Goal: Task Accomplishment & Management: Manage account settings

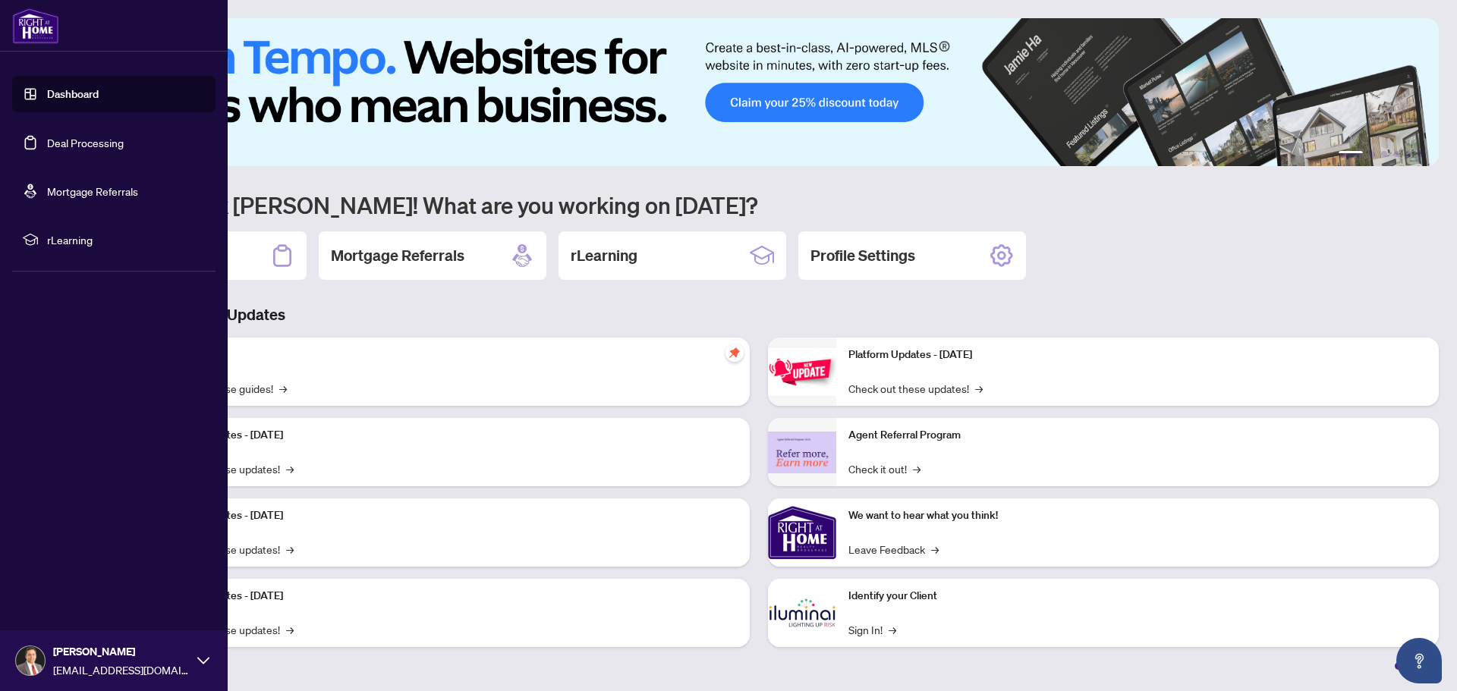
click at [84, 143] on link "Deal Processing" at bounding box center [85, 143] width 77 height 14
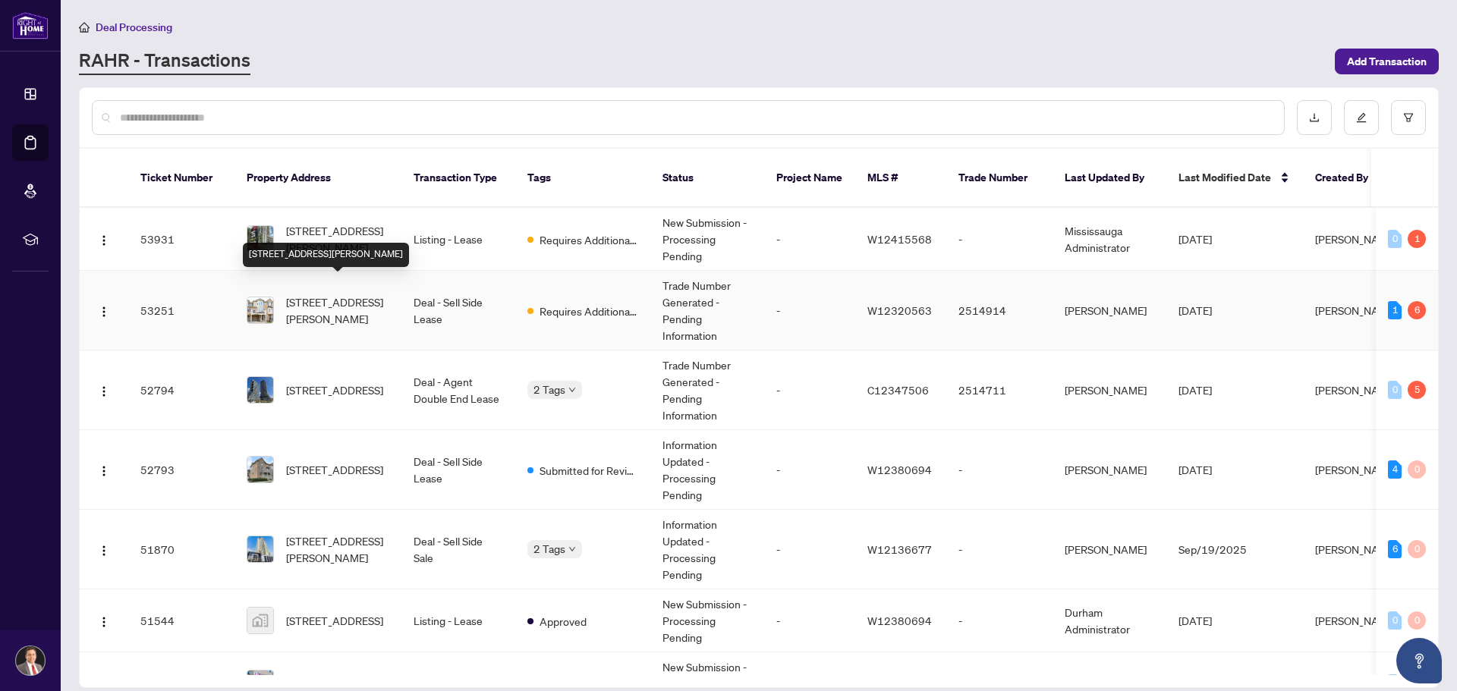
click at [332, 294] on span "[STREET_ADDRESS][PERSON_NAME]" at bounding box center [337, 310] width 103 height 33
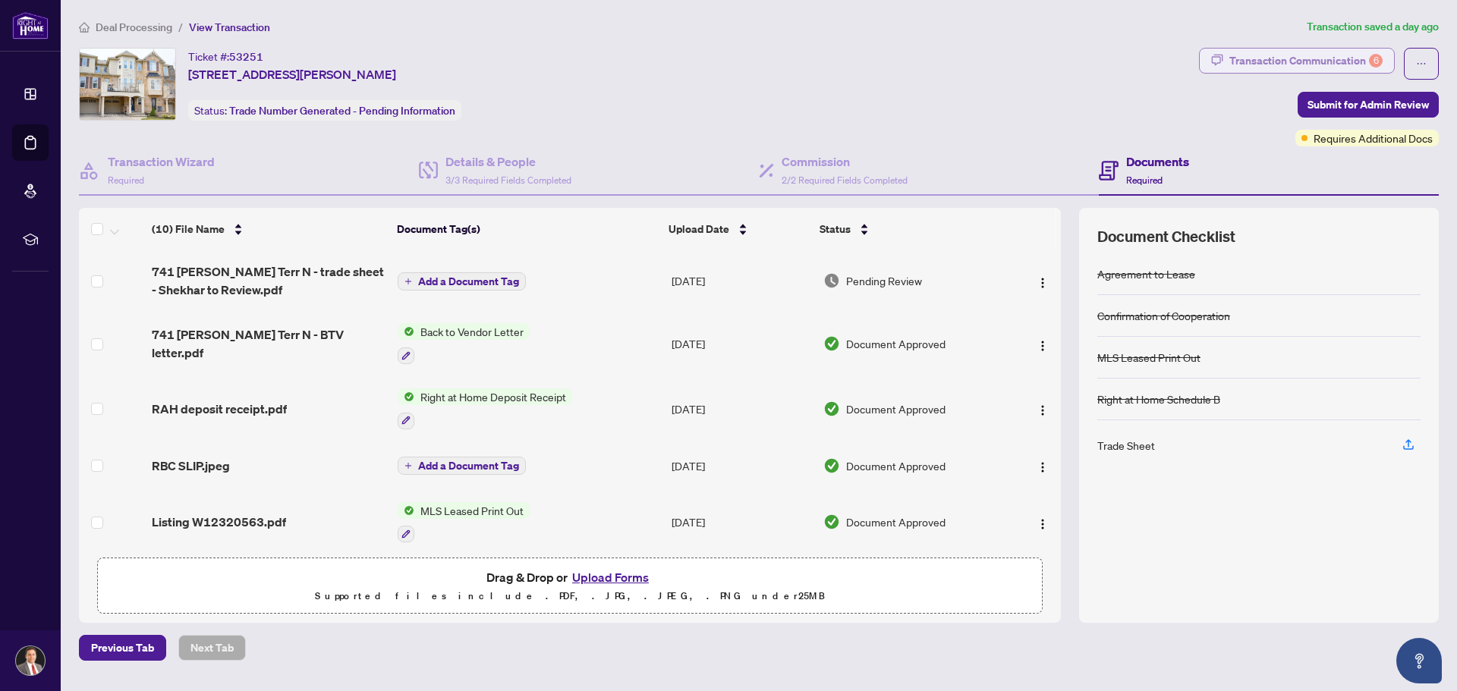
click at [1323, 56] on div "Transaction Communication 6" at bounding box center [1305, 61] width 153 height 24
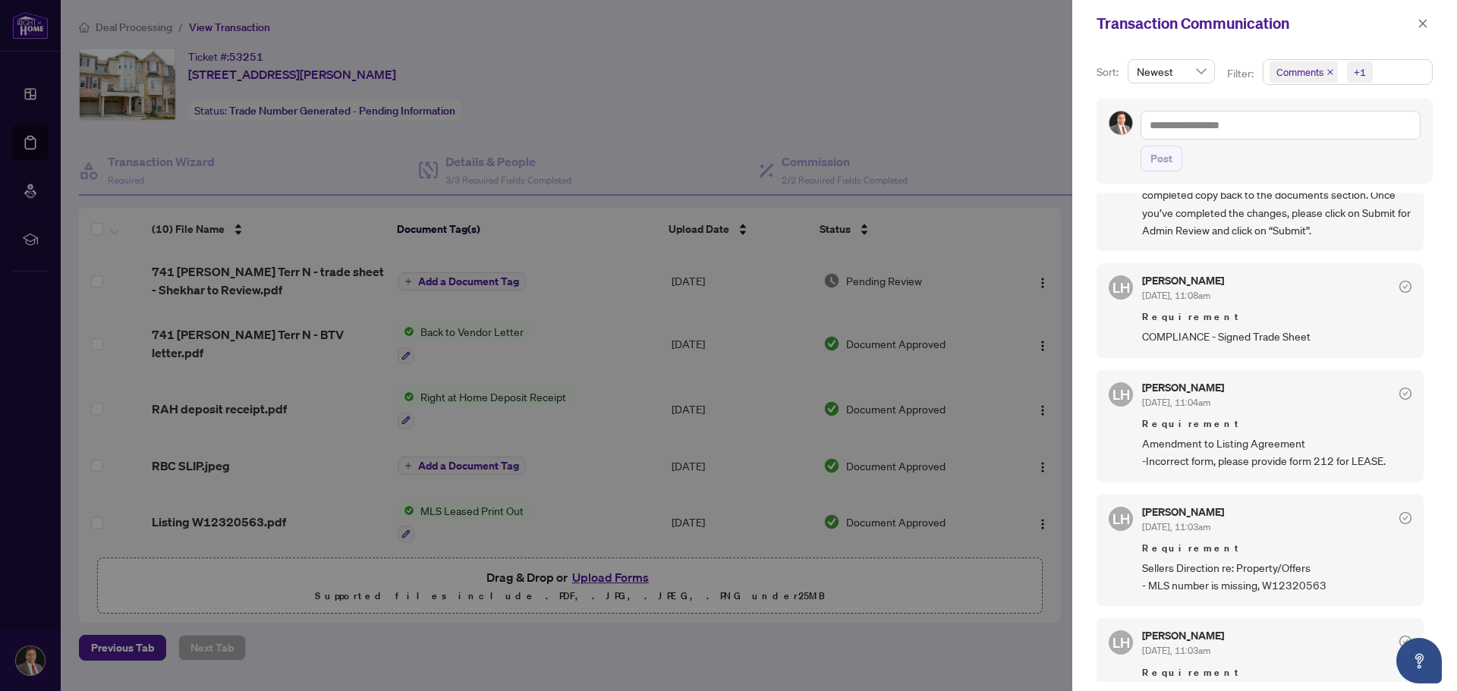
scroll to position [759, 0]
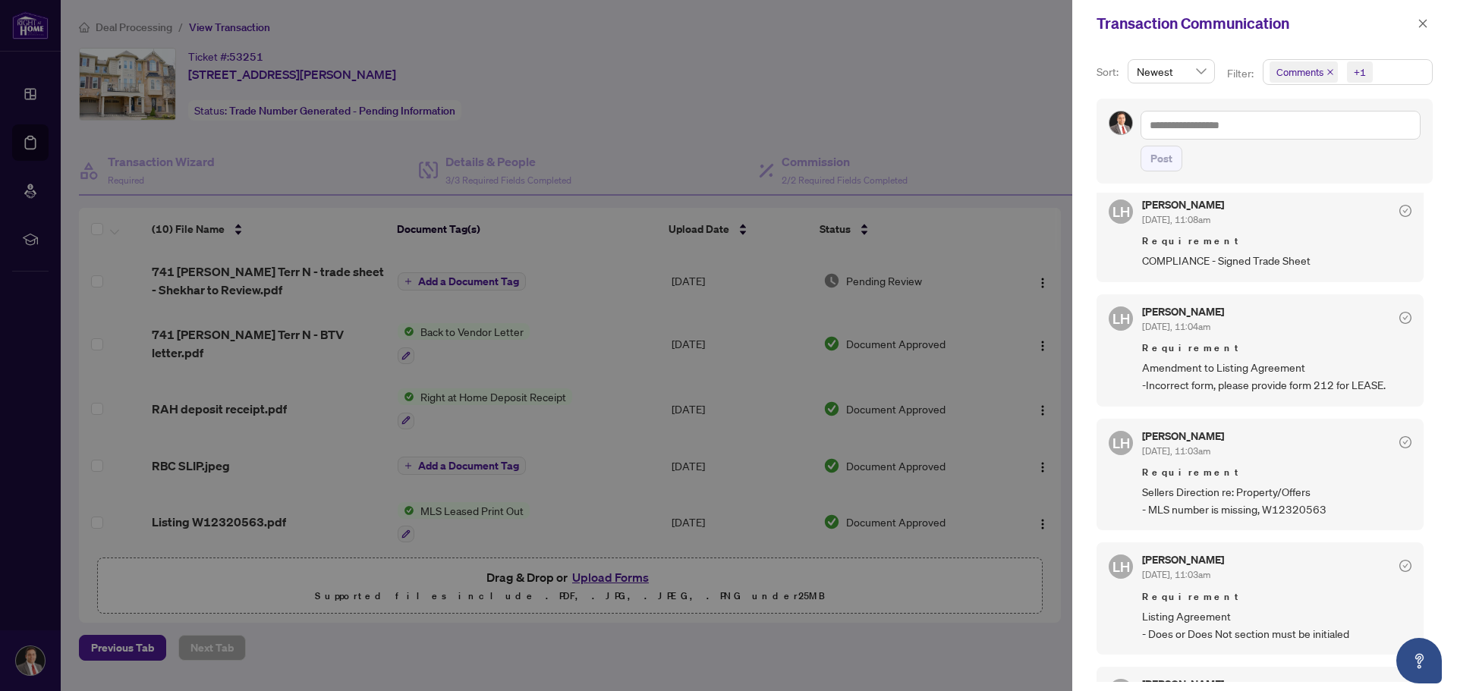
click at [801, 68] on div at bounding box center [728, 345] width 1457 height 691
click at [1424, 20] on icon "close" at bounding box center [1422, 23] width 11 height 11
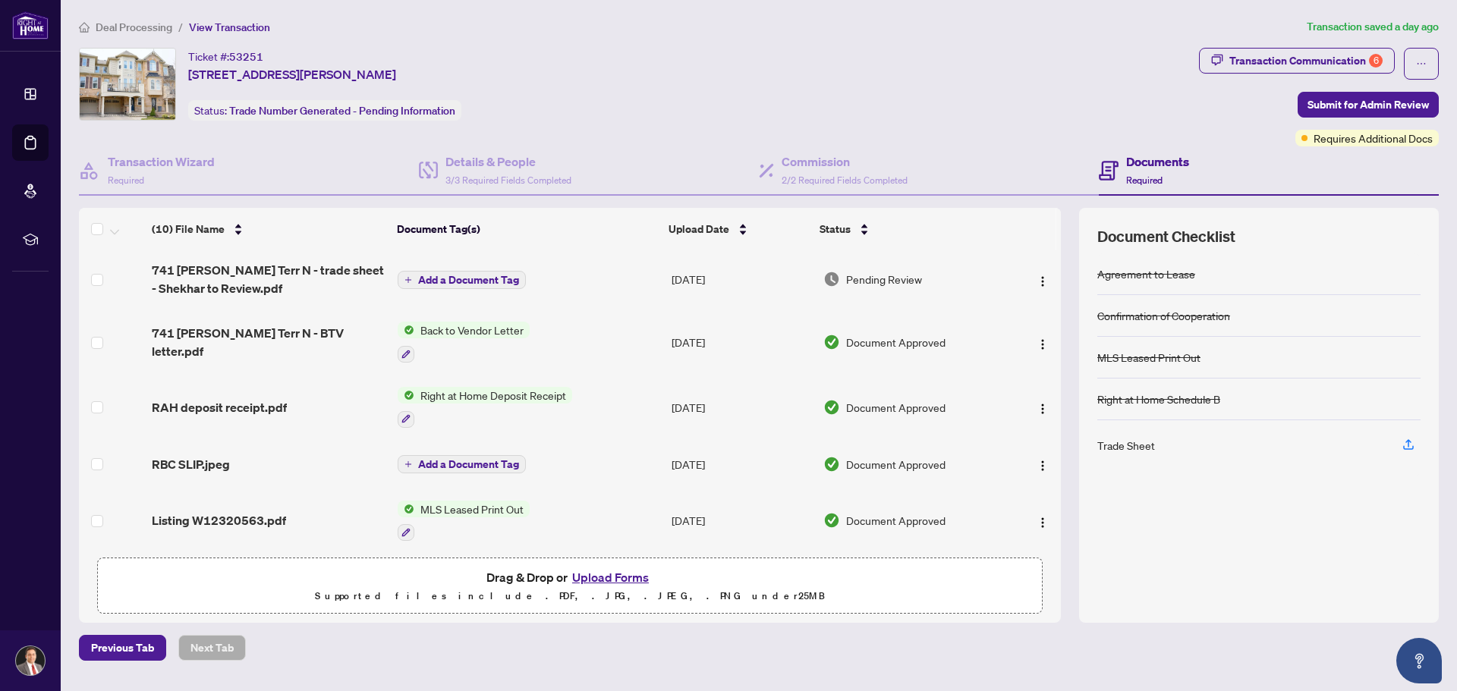
scroll to position [0, 0]
click at [254, 270] on span "741 [PERSON_NAME] Terr N - trade sheet - Shekhar to Review.pdf" at bounding box center [268, 281] width 233 height 36
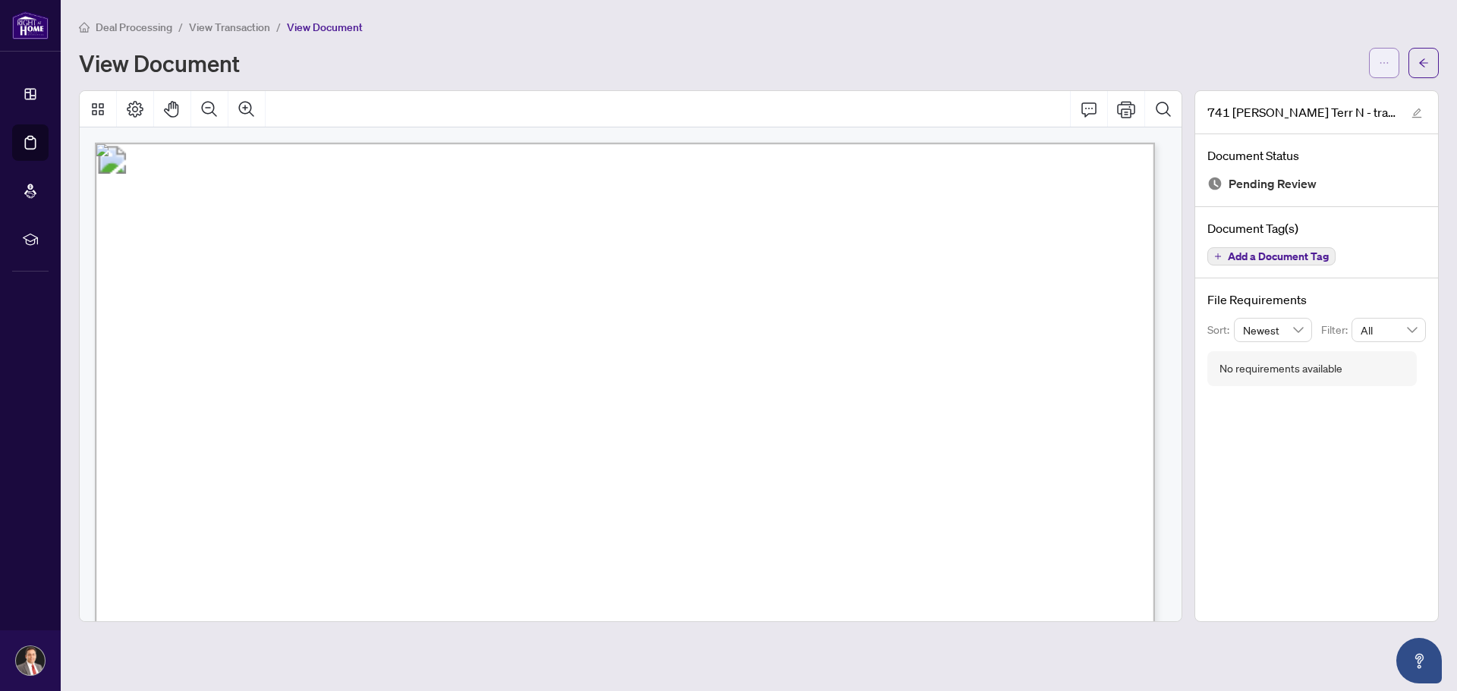
click at [1382, 59] on icon "ellipsis" at bounding box center [1384, 63] width 11 height 11
click at [1309, 94] on span "Download" at bounding box center [1329, 95] width 115 height 17
click at [955, 63] on div "View Document" at bounding box center [719, 63] width 1281 height 24
click at [1423, 58] on icon "arrow-left" at bounding box center [1423, 62] width 9 height 8
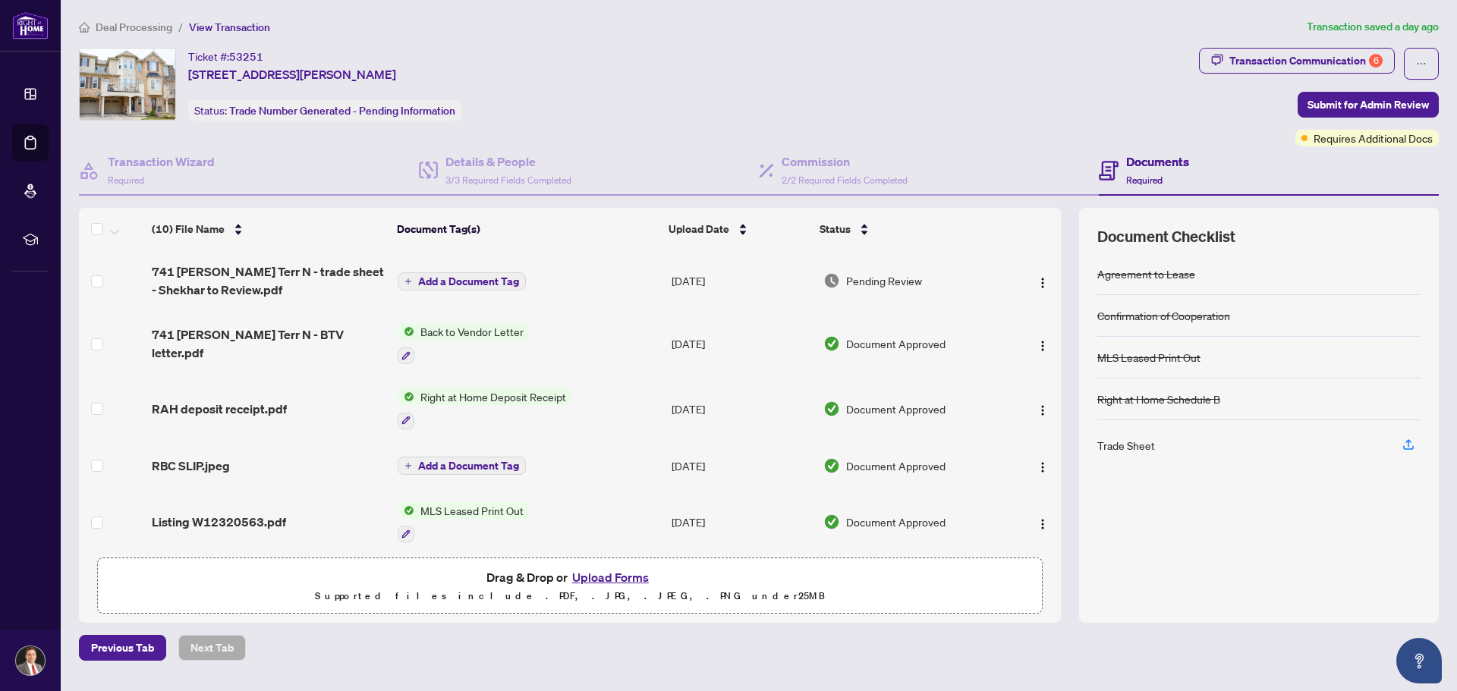
click at [593, 577] on button "Upload Forms" at bounding box center [610, 577] width 86 height 20
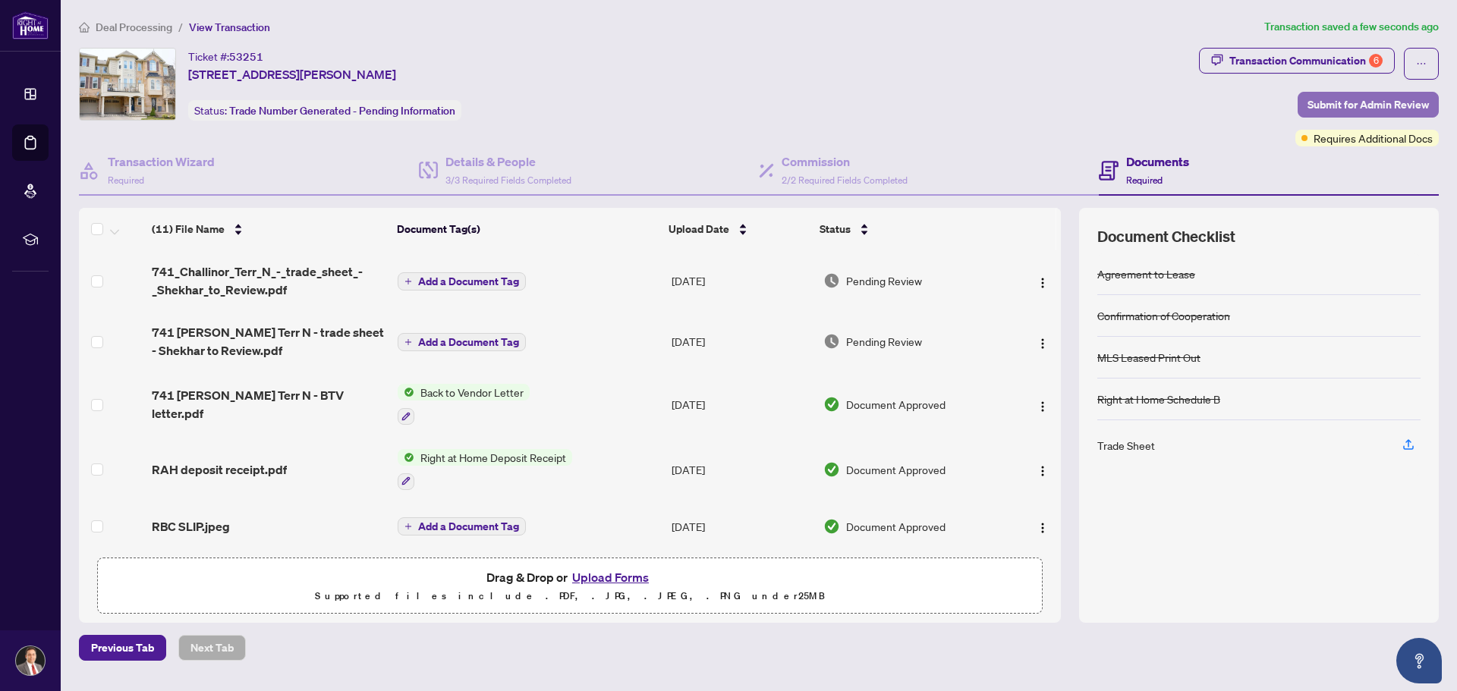
click at [1364, 104] on span "Submit for Admin Review" at bounding box center [1367, 105] width 121 height 24
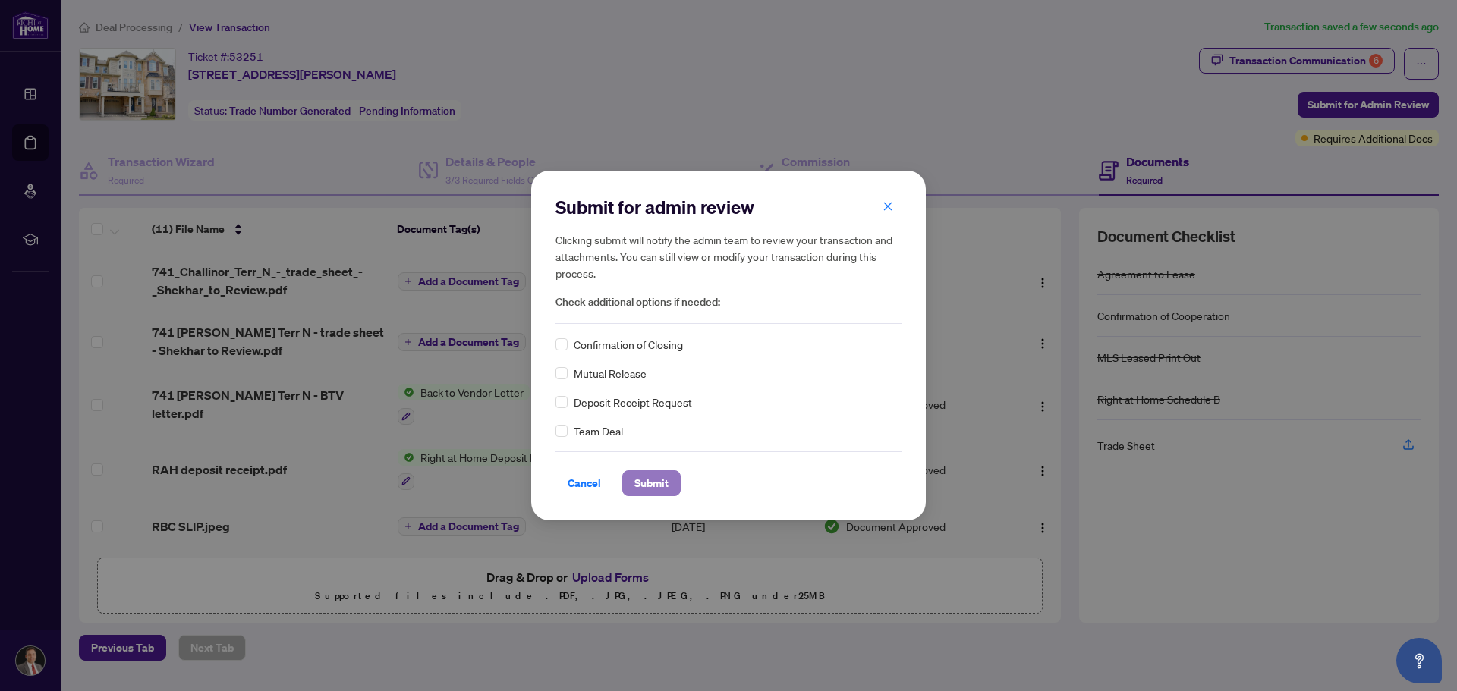
click at [640, 479] on span "Submit" at bounding box center [651, 483] width 34 height 24
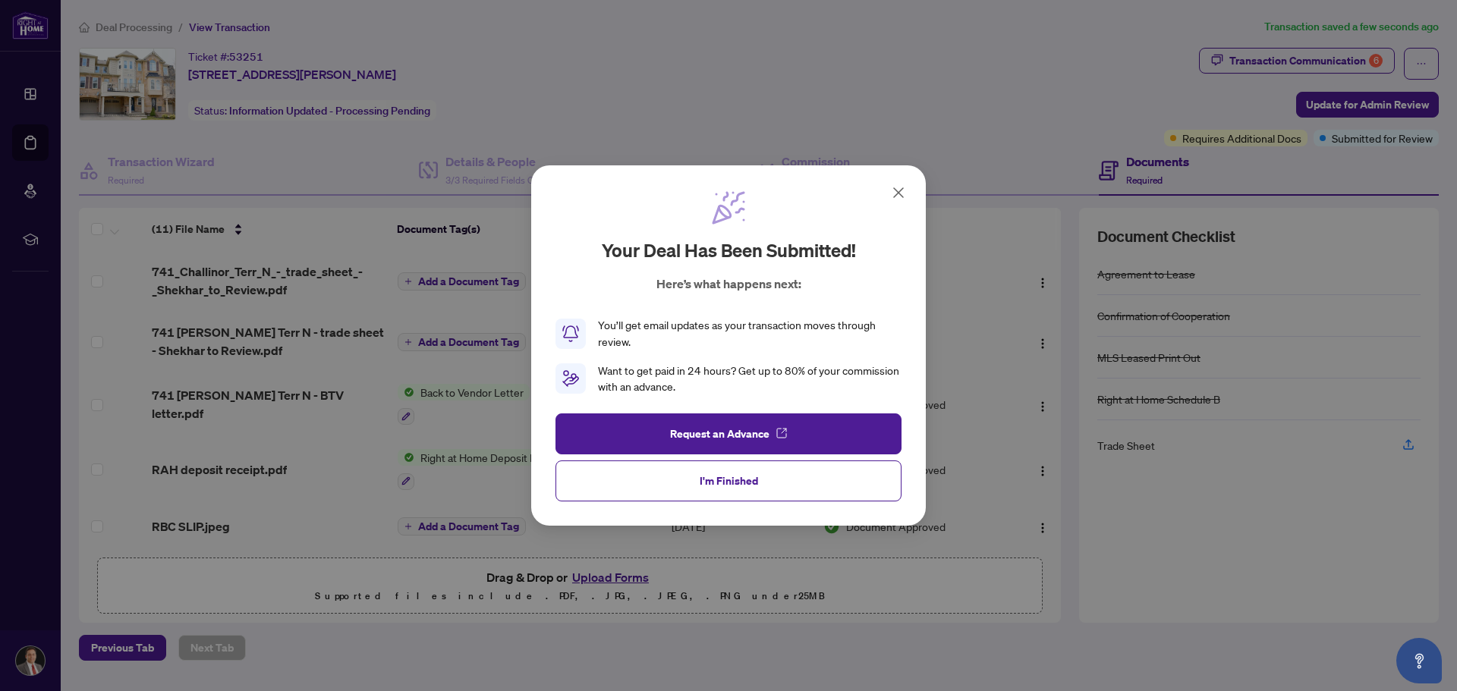
click at [901, 195] on icon at bounding box center [898, 192] width 9 height 9
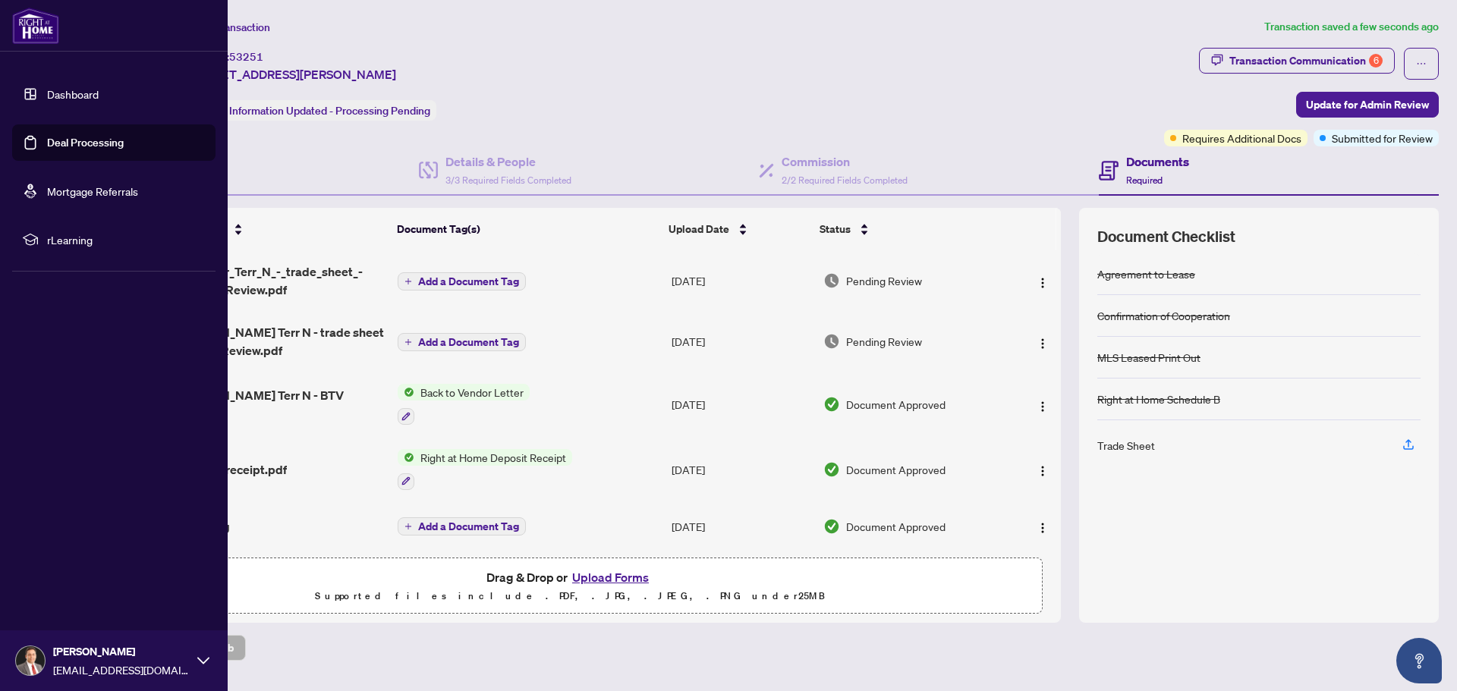
click at [71, 142] on link "Deal Processing" at bounding box center [85, 143] width 77 height 14
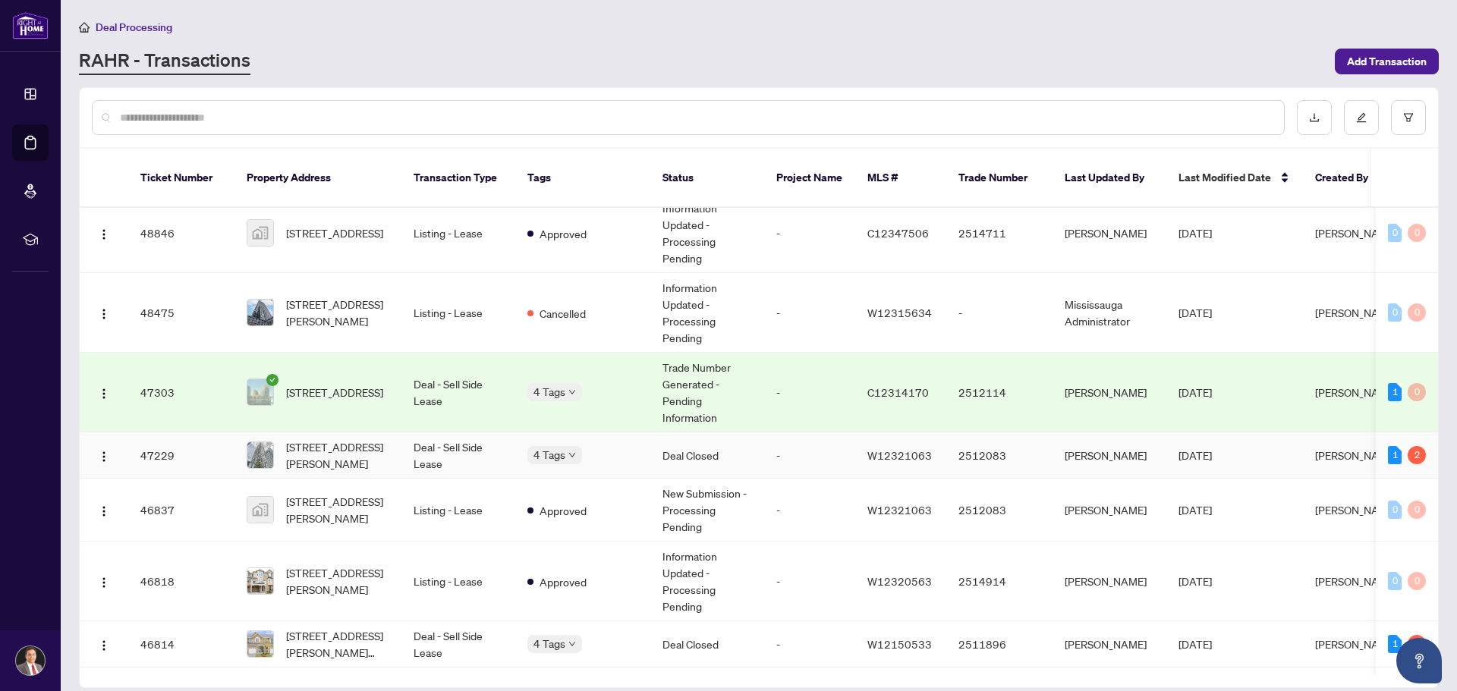
scroll to position [531, 0]
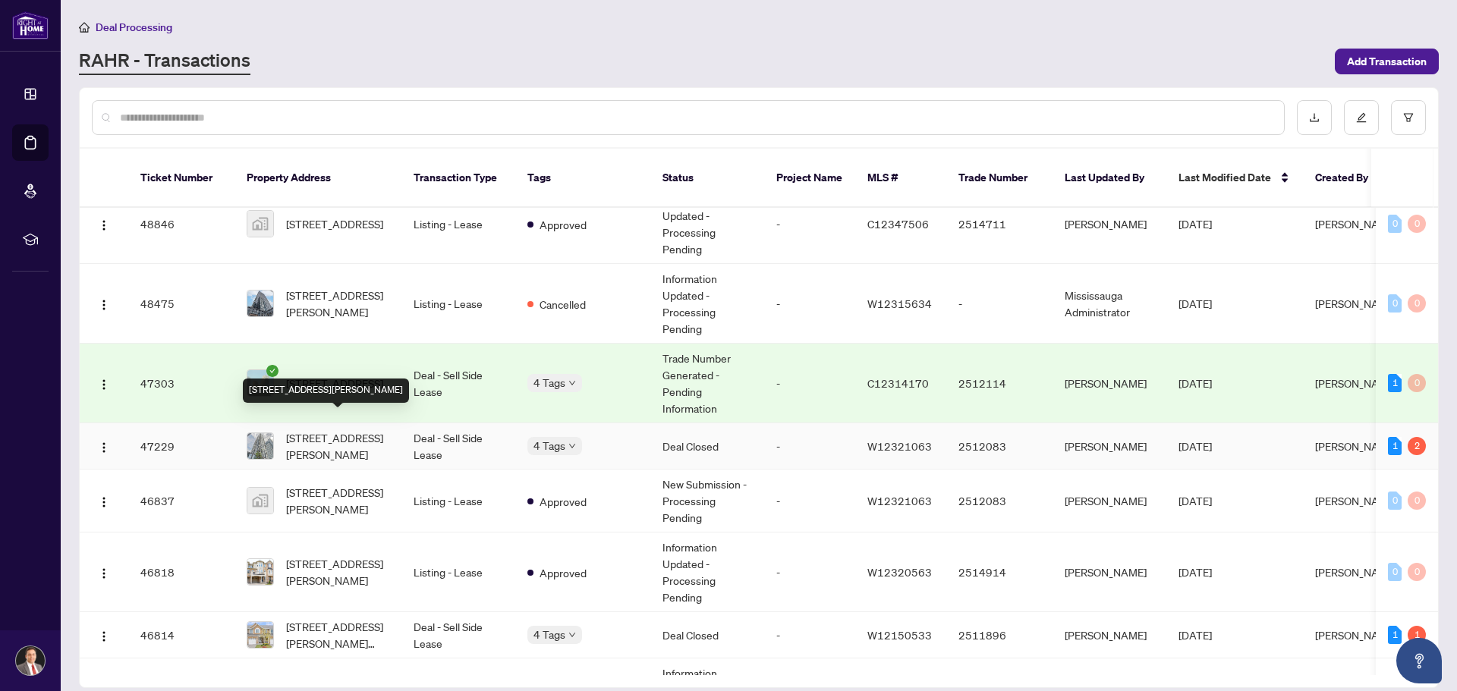
click at [343, 429] on span "[STREET_ADDRESS][PERSON_NAME]" at bounding box center [337, 445] width 103 height 33
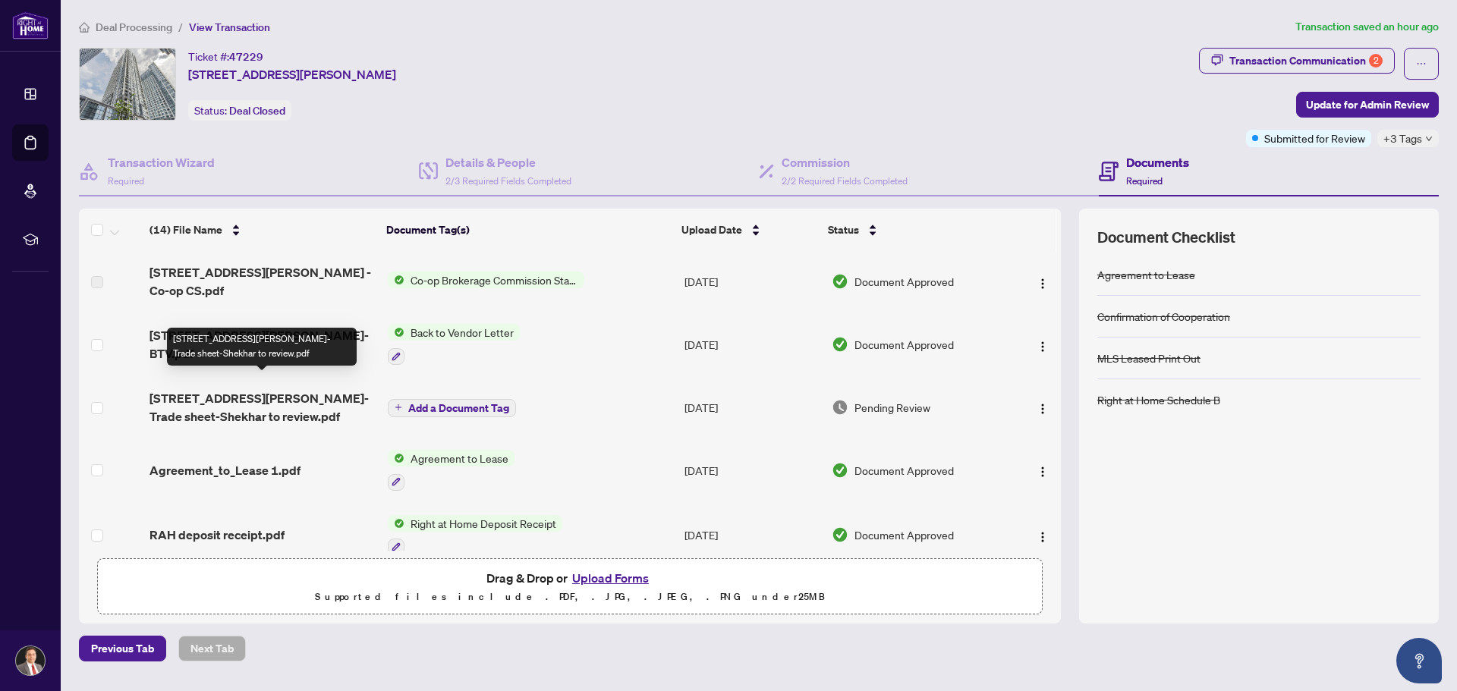
click at [244, 389] on span "[STREET_ADDRESS][PERSON_NAME]-Trade sheet-Shekhar to review.pdf" at bounding box center [261, 407] width 225 height 36
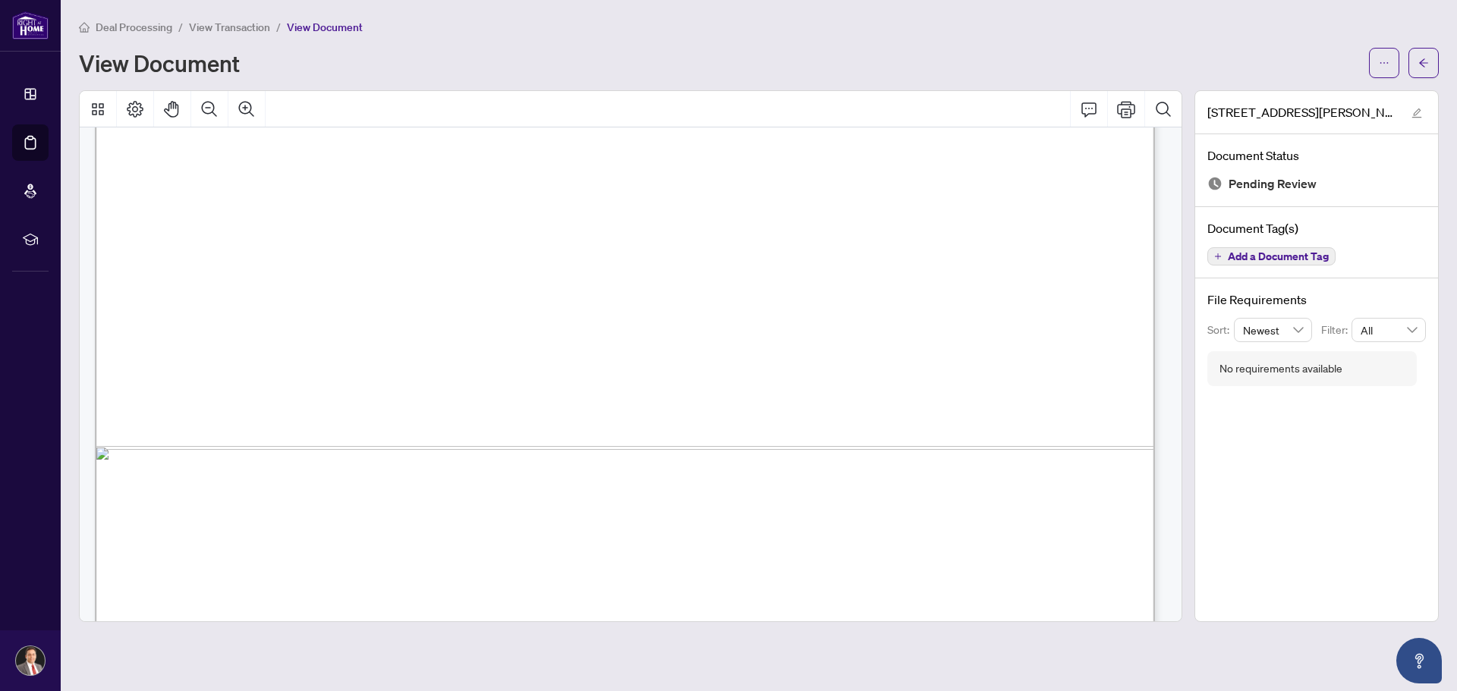
scroll to position [908, 0]
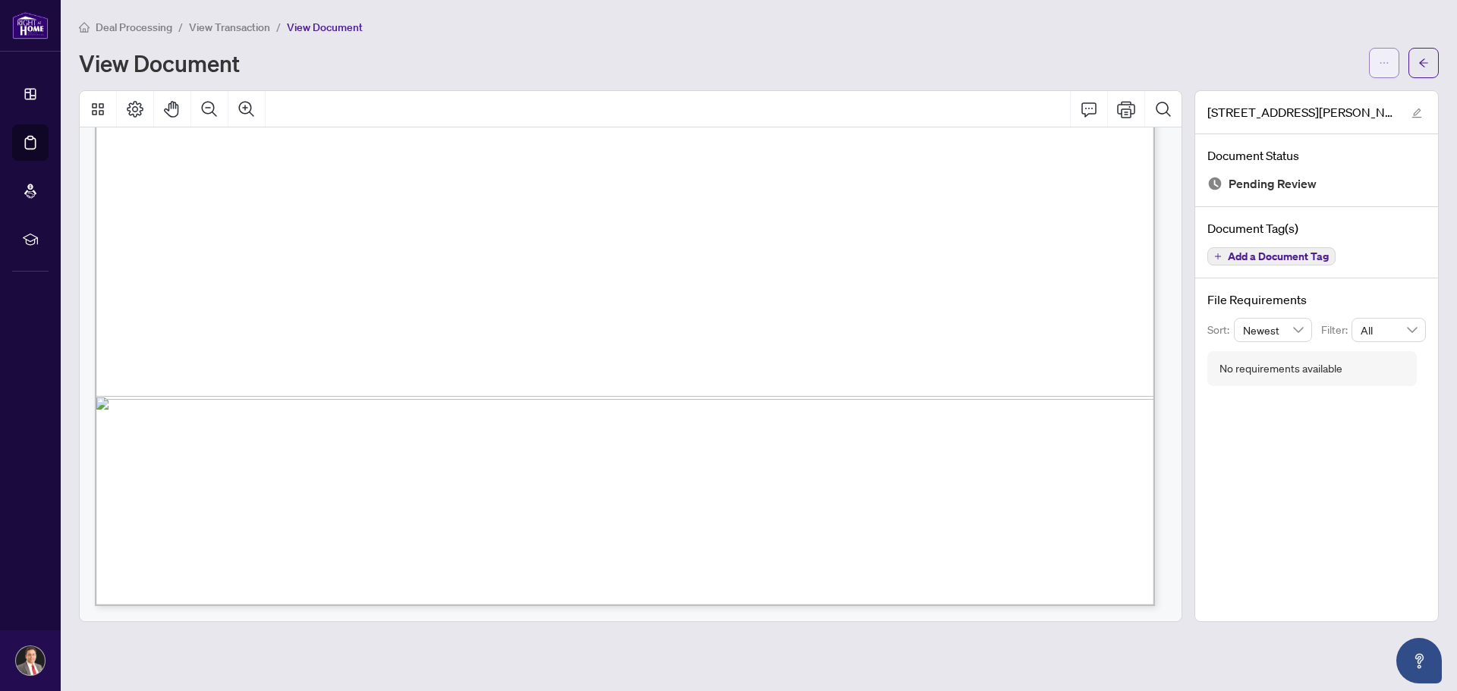
click at [1379, 60] on icon "ellipsis" at bounding box center [1384, 63] width 11 height 11
click at [1300, 97] on span "Download" at bounding box center [1329, 95] width 115 height 17
click at [1416, 61] on button "button" at bounding box center [1423, 63] width 30 height 30
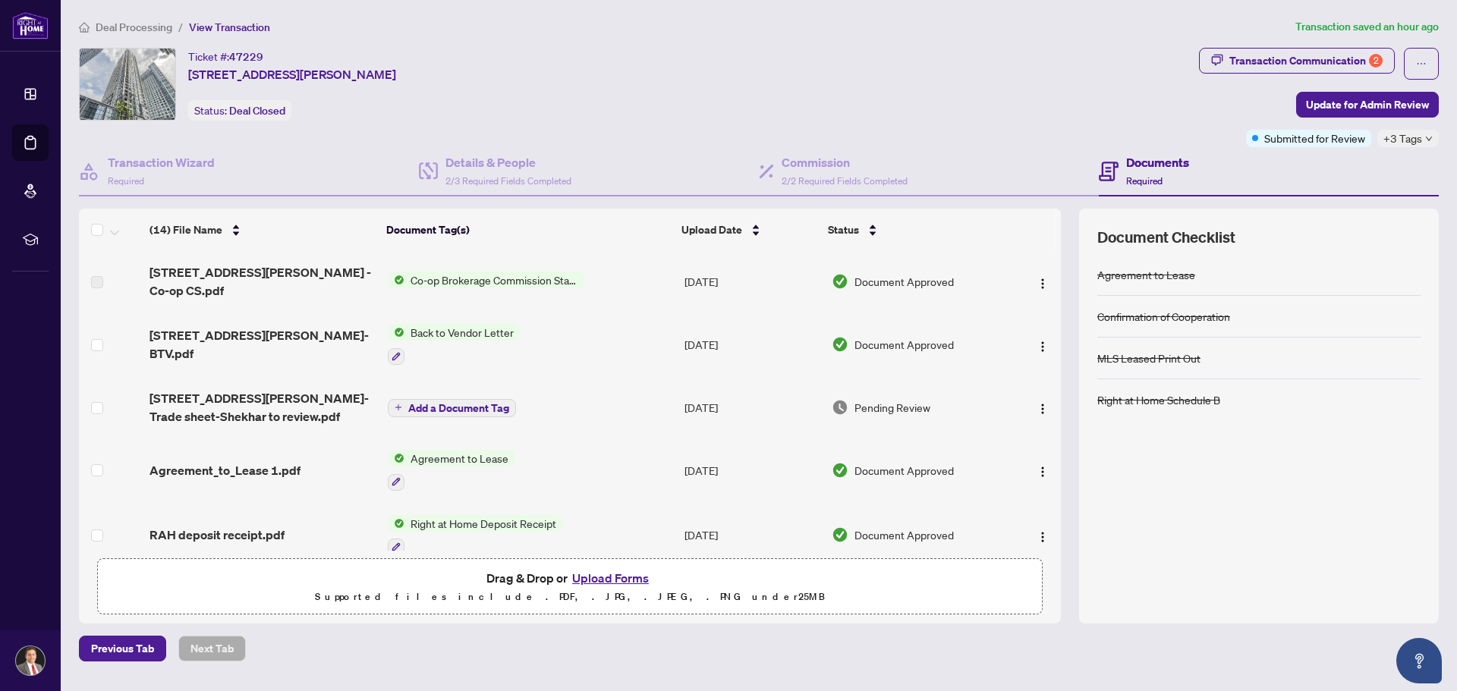
click at [618, 576] on button "Upload Forms" at bounding box center [610, 578] width 86 height 20
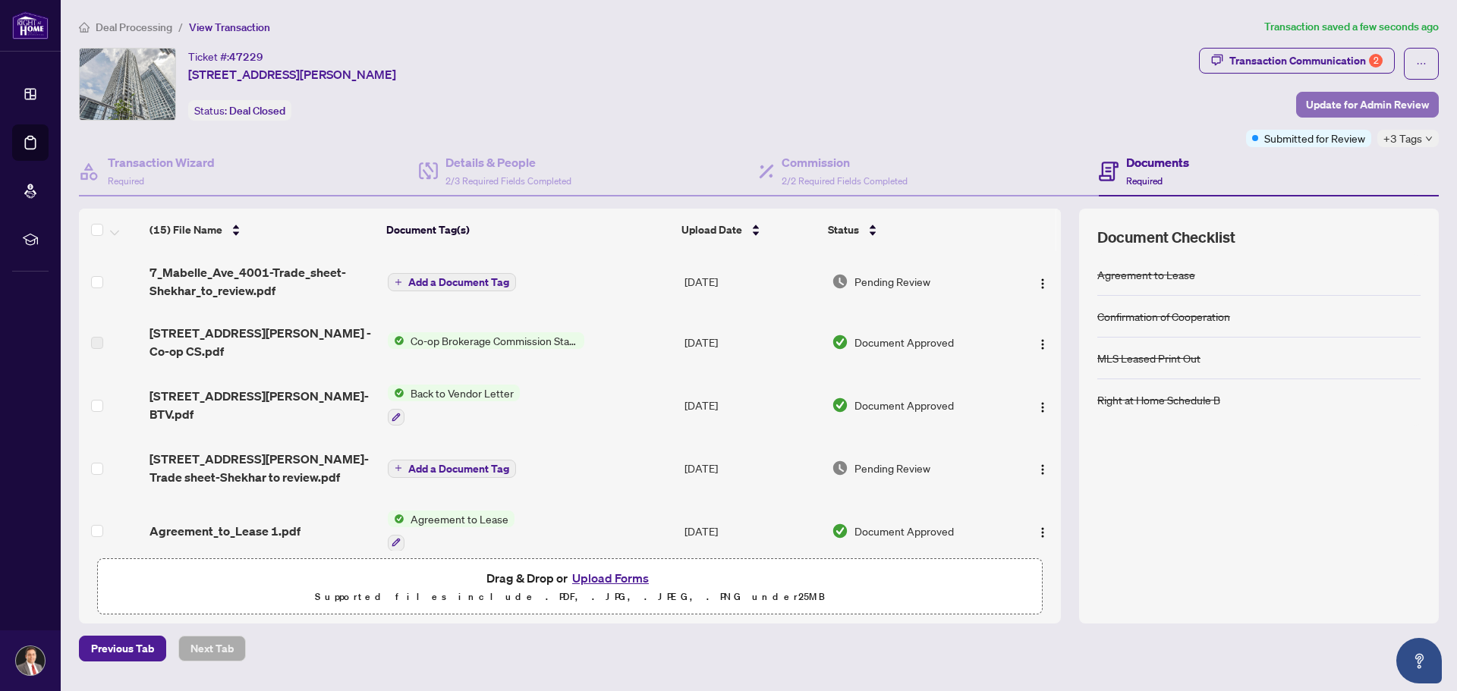
click at [1370, 102] on span "Update for Admin Review" at bounding box center [1367, 105] width 123 height 24
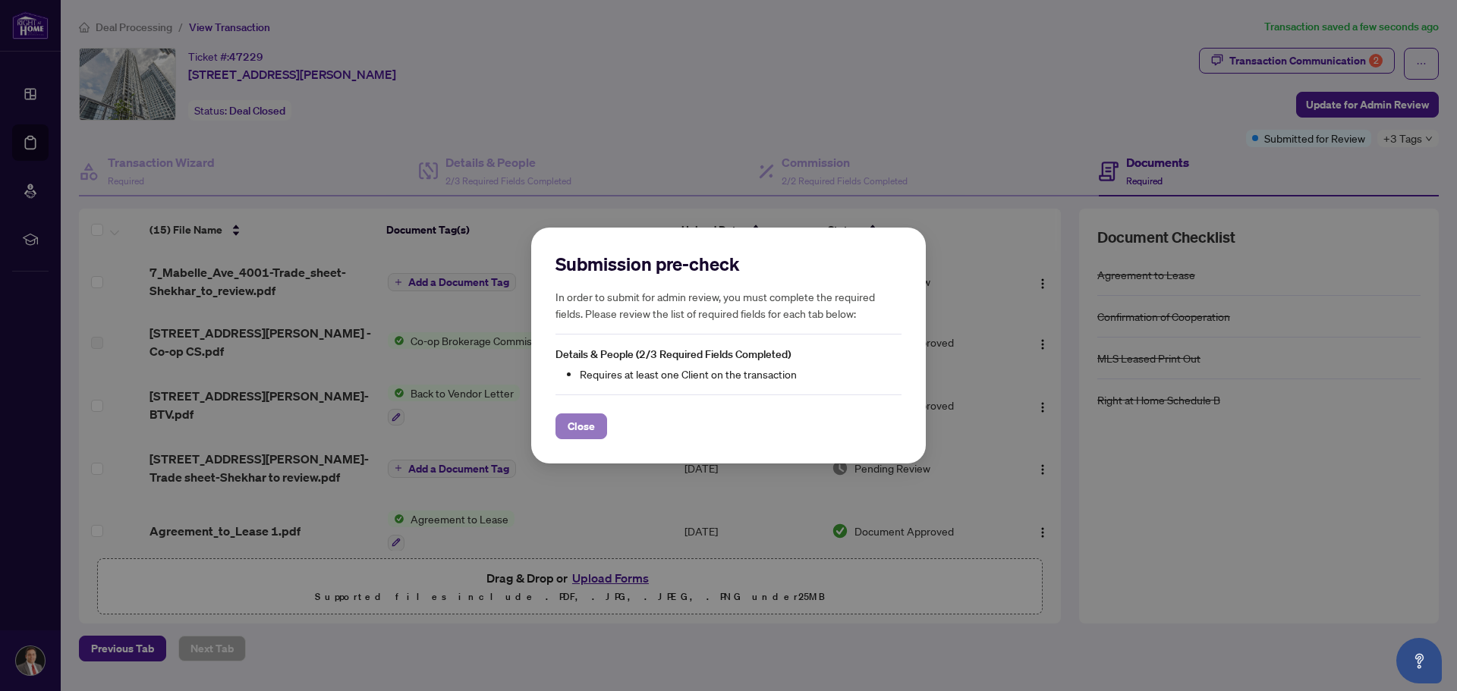
click at [581, 423] on span "Close" at bounding box center [580, 426] width 27 height 24
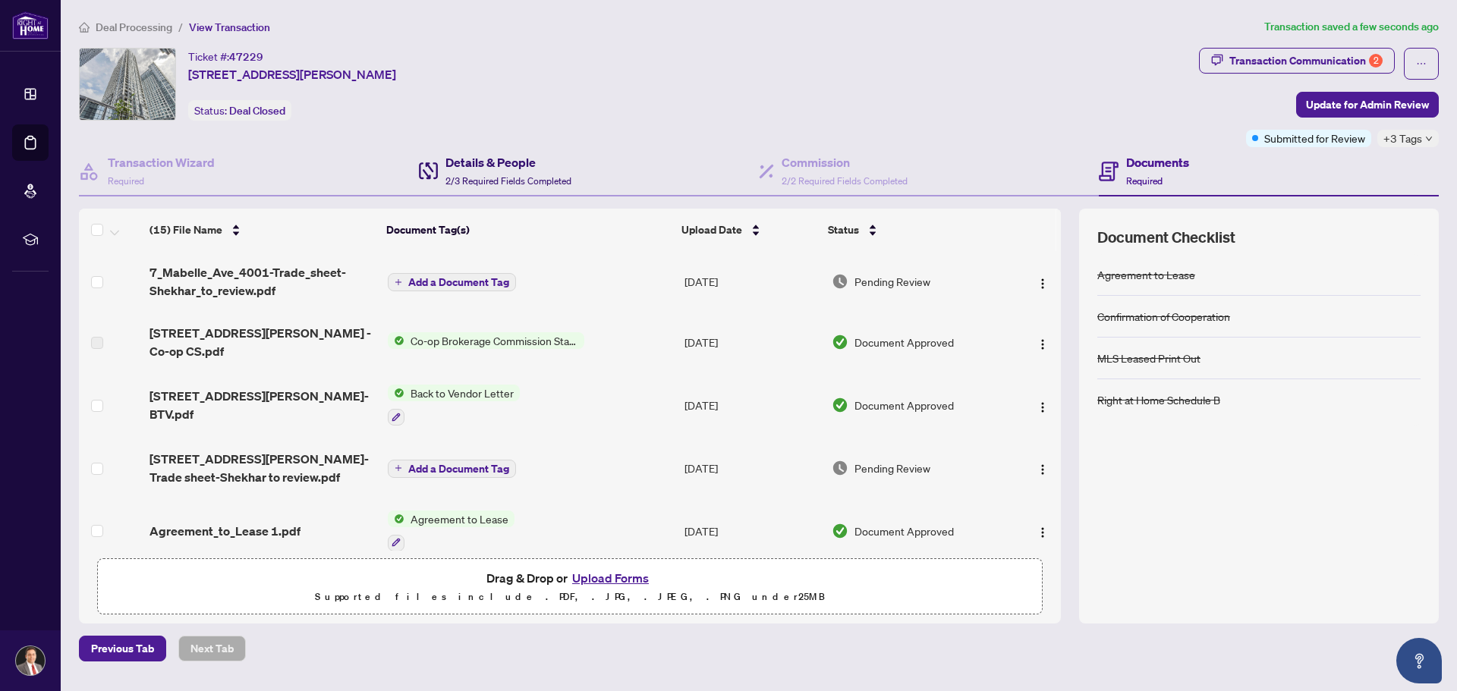
click at [469, 165] on h4 "Details & People" at bounding box center [508, 162] width 126 height 18
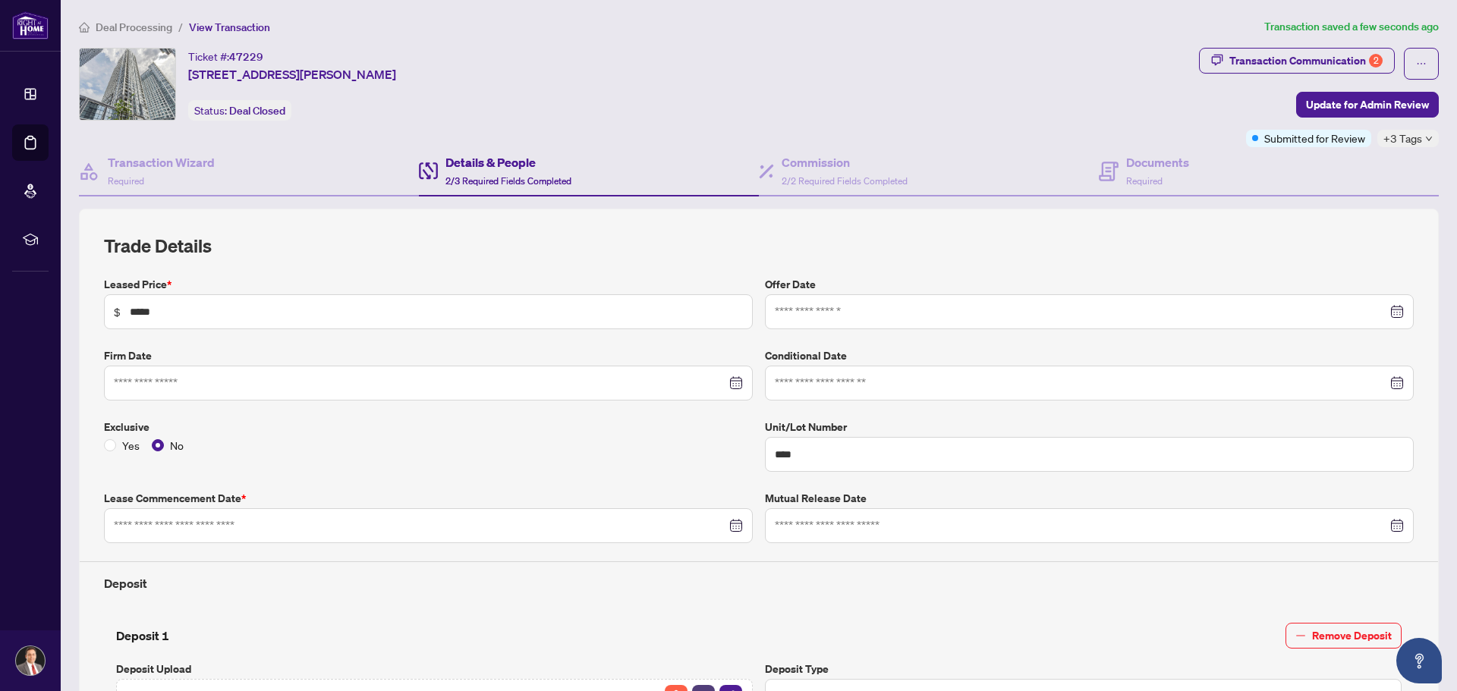
scroll to position [219, 0]
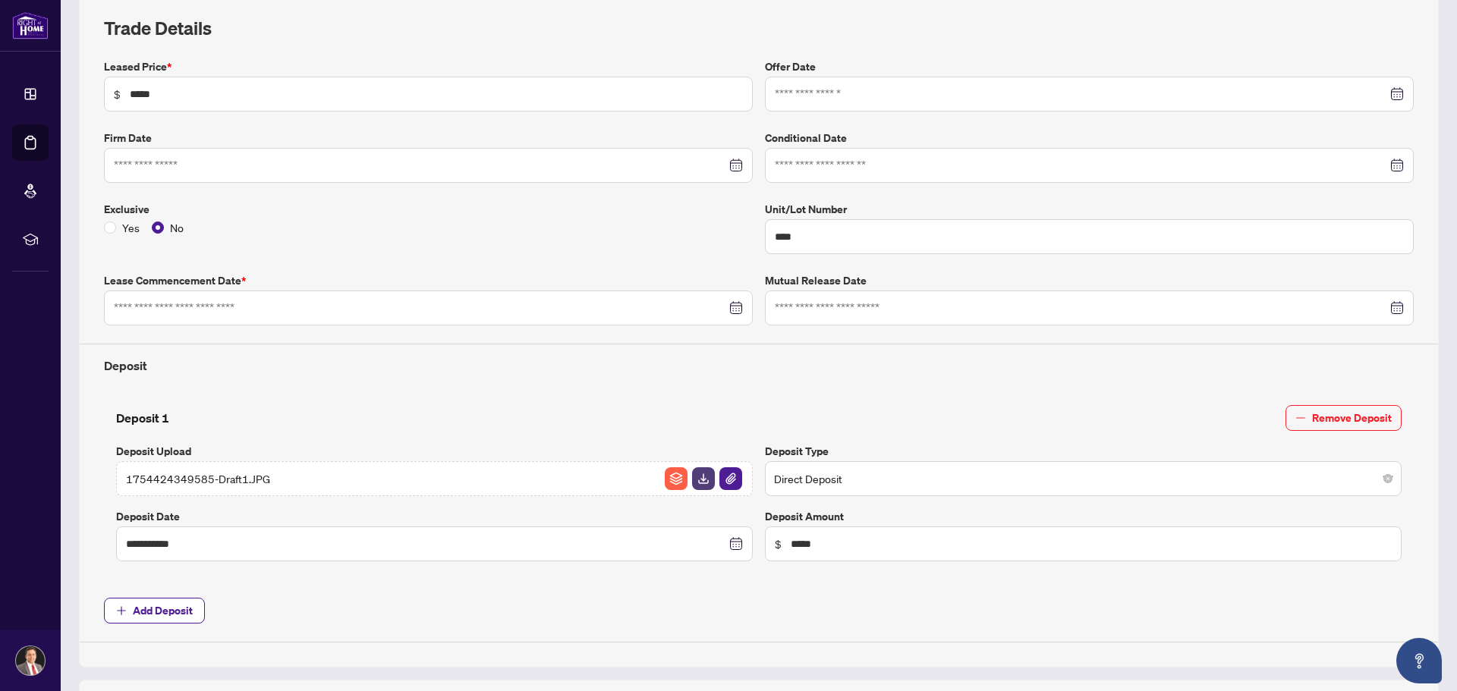
type input "**********"
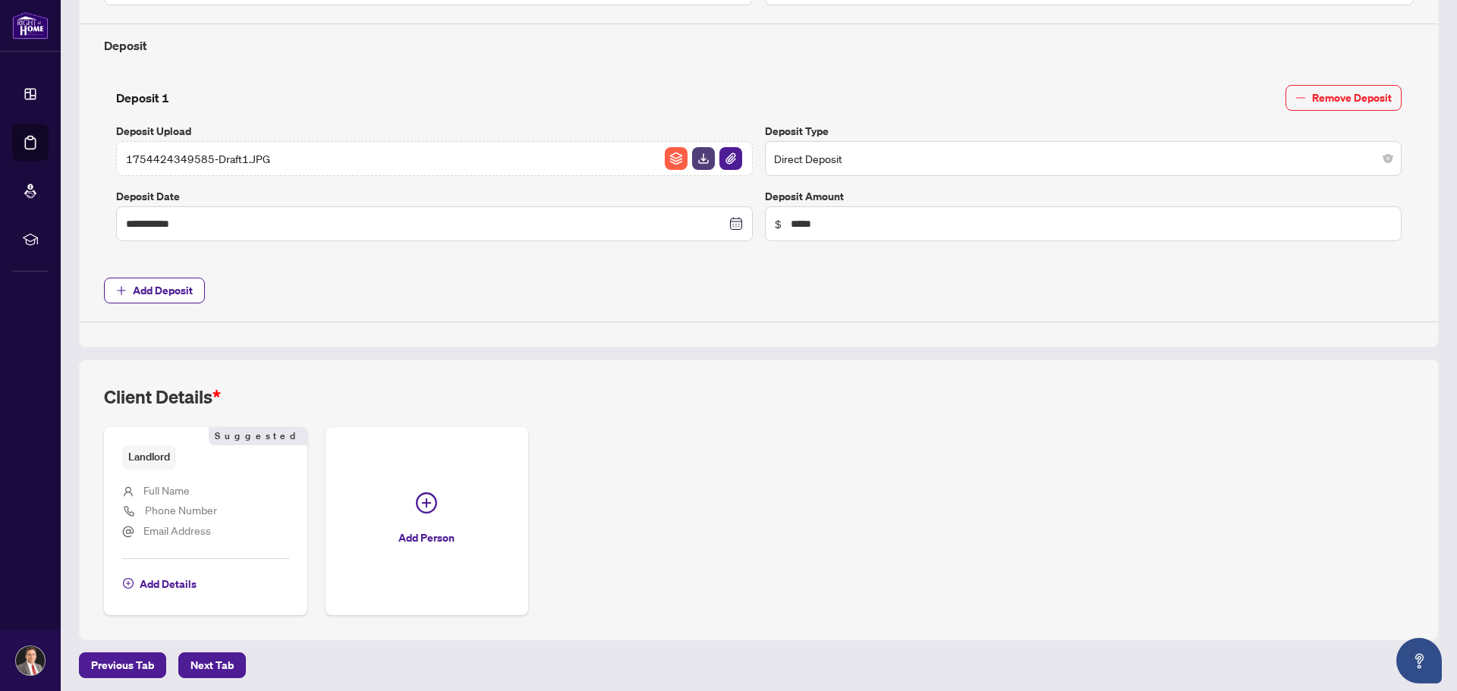
scroll to position [542, 0]
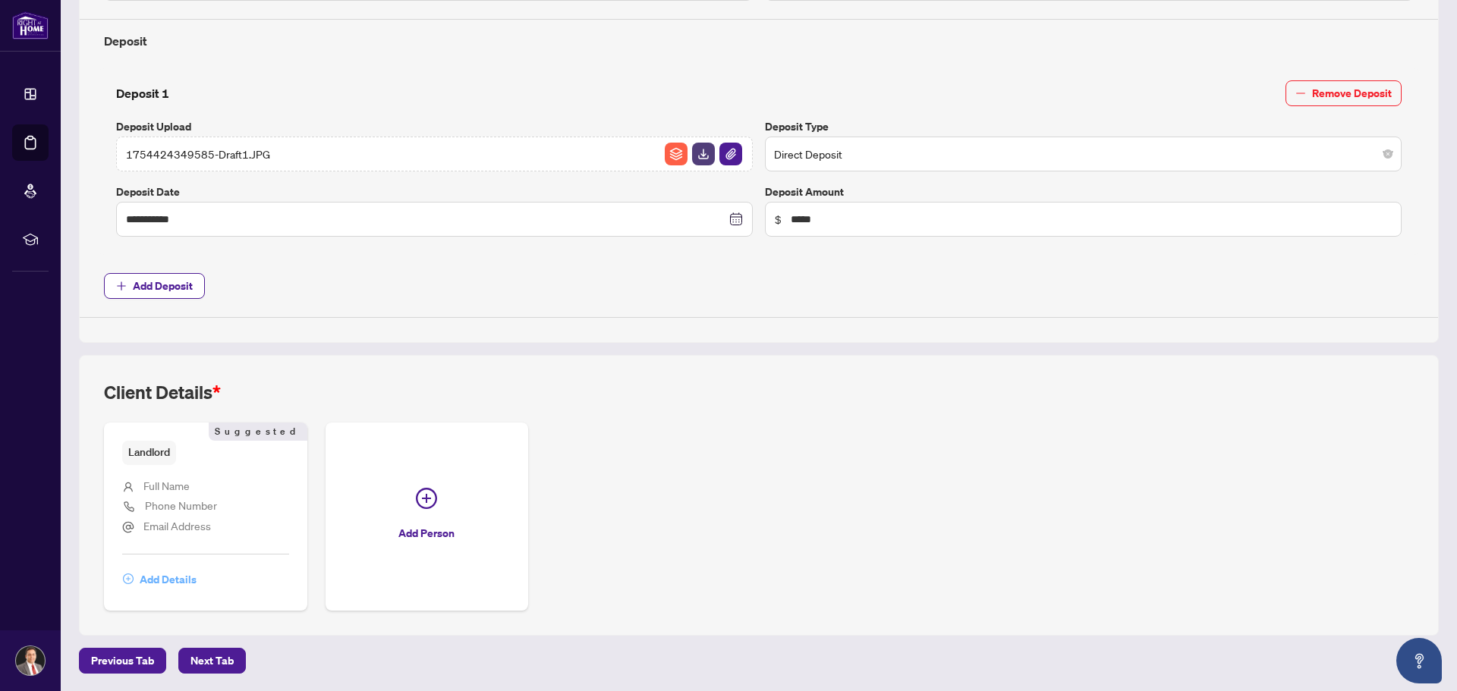
click at [158, 577] on span "Add Details" at bounding box center [168, 579] width 57 height 24
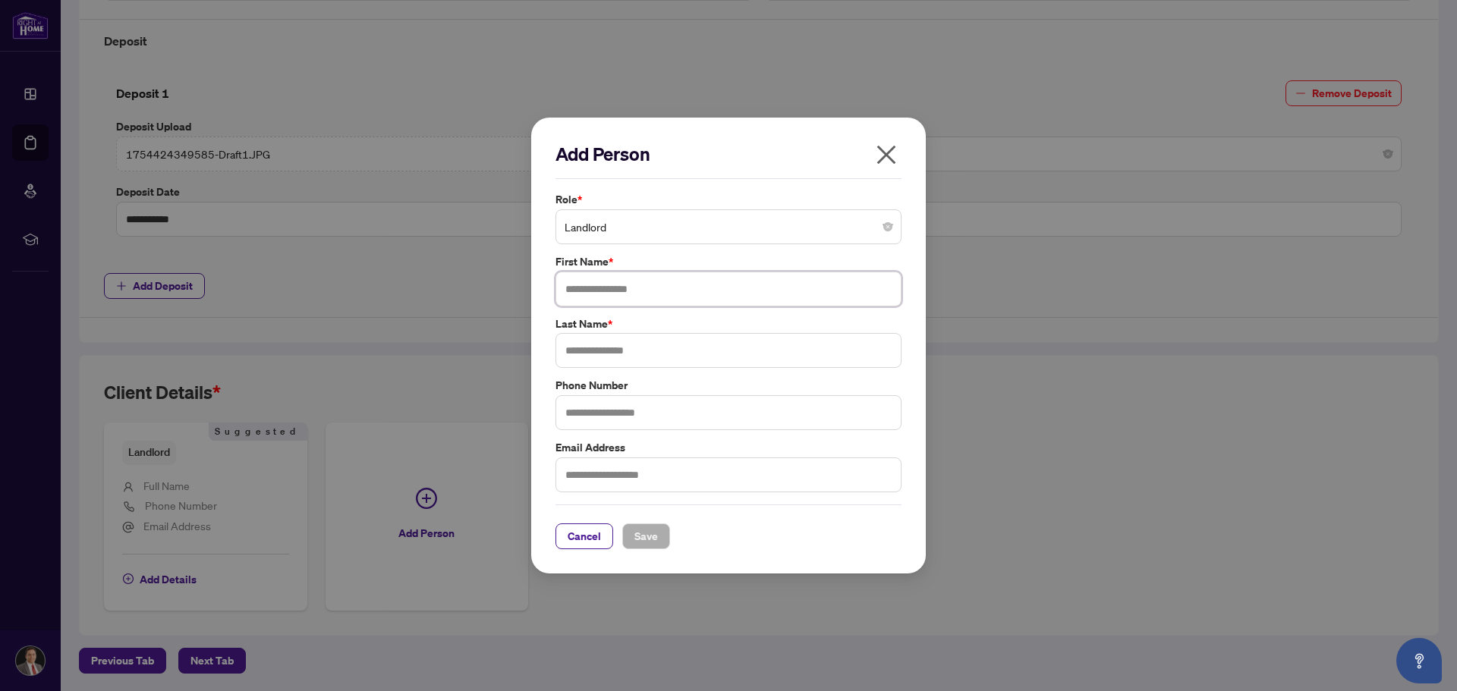
click at [636, 280] on input "text" at bounding box center [728, 289] width 346 height 35
type input "******"
click at [586, 347] on input "text" at bounding box center [728, 350] width 346 height 35
type input "*****"
click at [641, 533] on span "Save" at bounding box center [646, 536] width 24 height 24
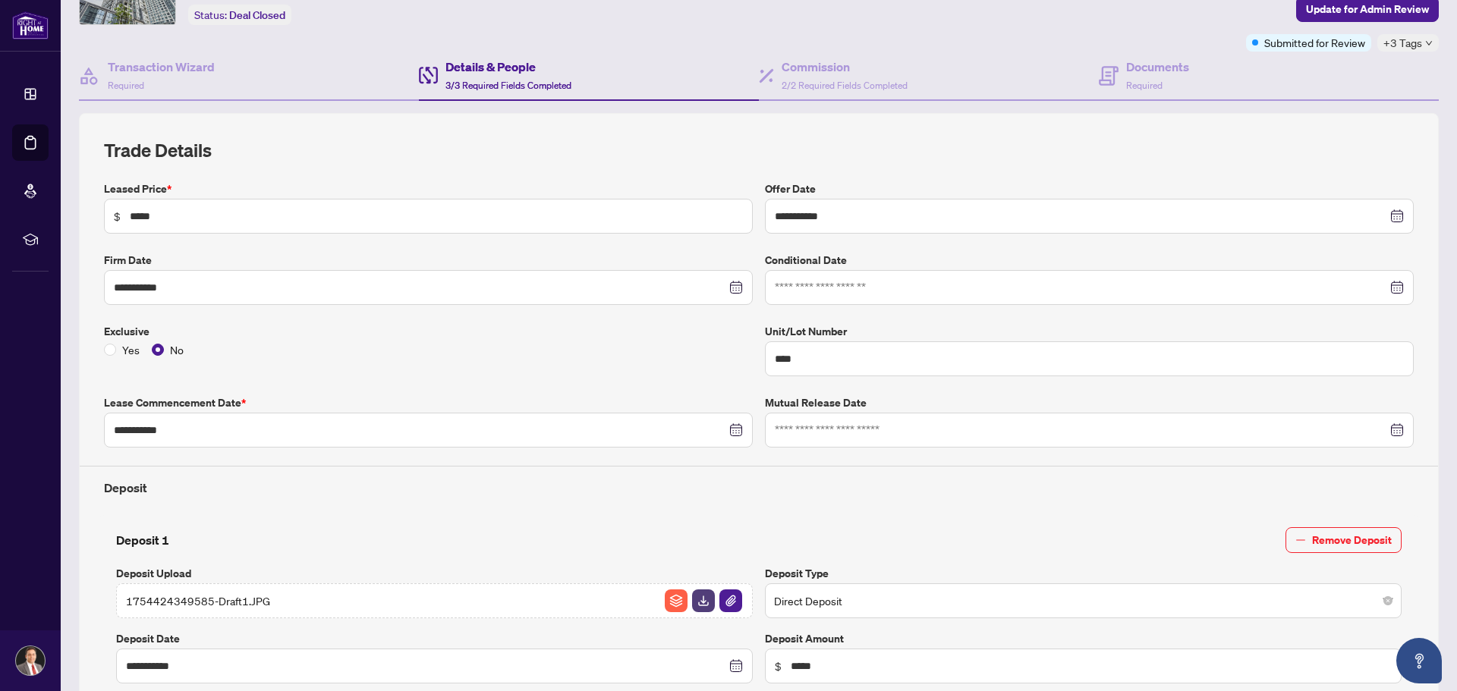
scroll to position [0, 0]
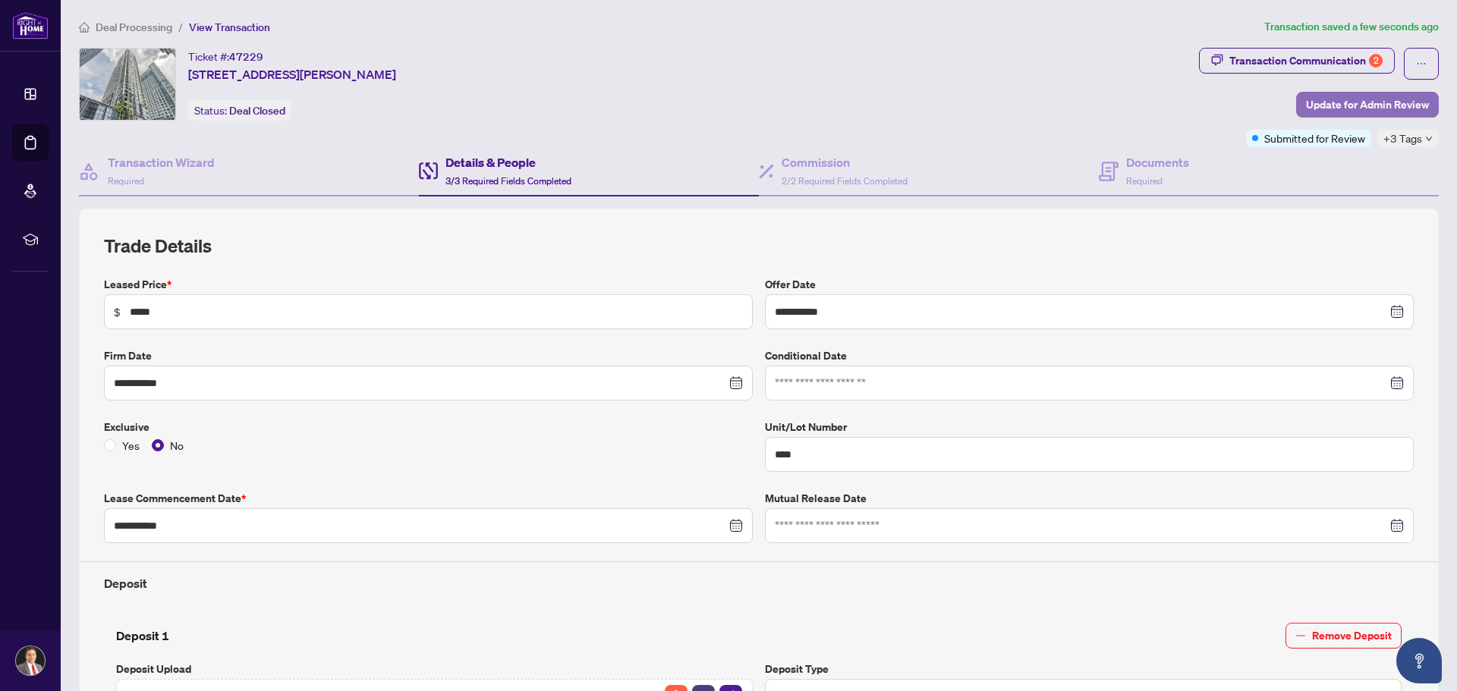
click at [1353, 99] on span "Update for Admin Review" at bounding box center [1367, 105] width 123 height 24
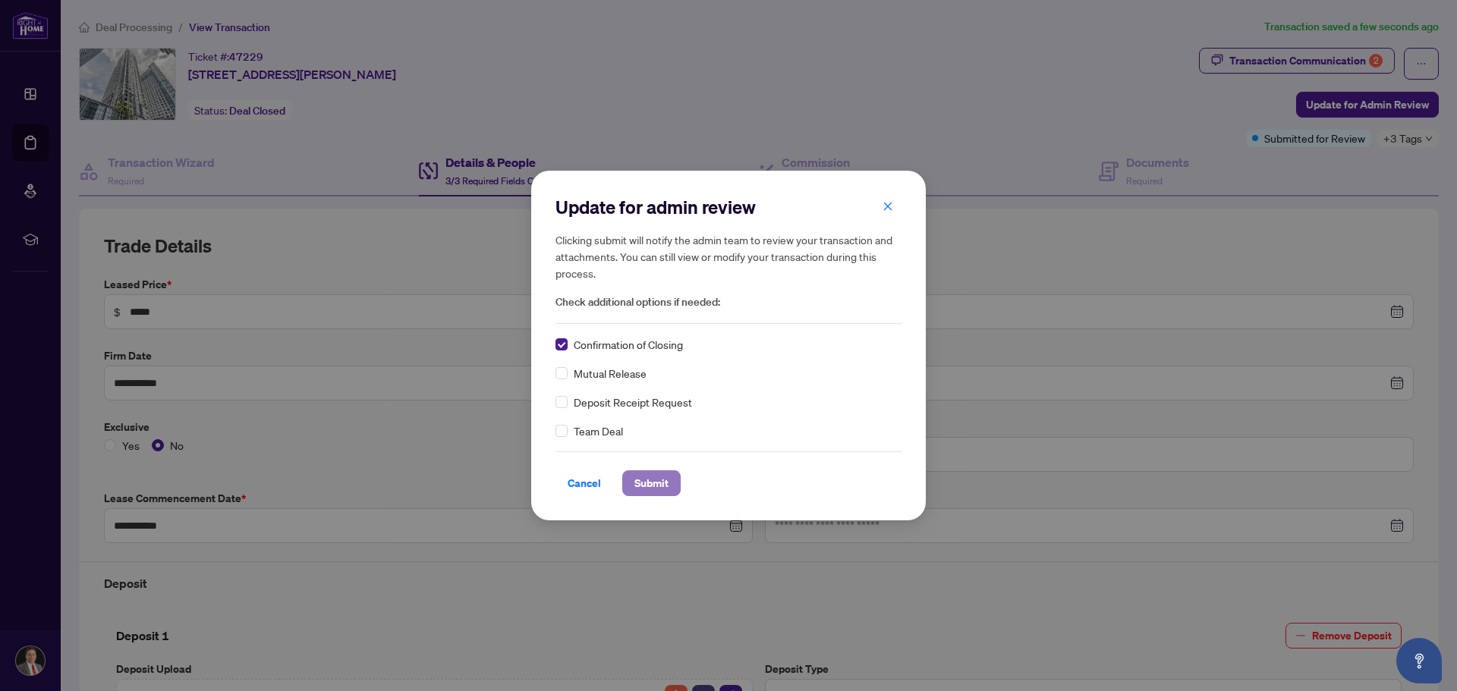
click at [640, 483] on span "Submit" at bounding box center [651, 483] width 34 height 24
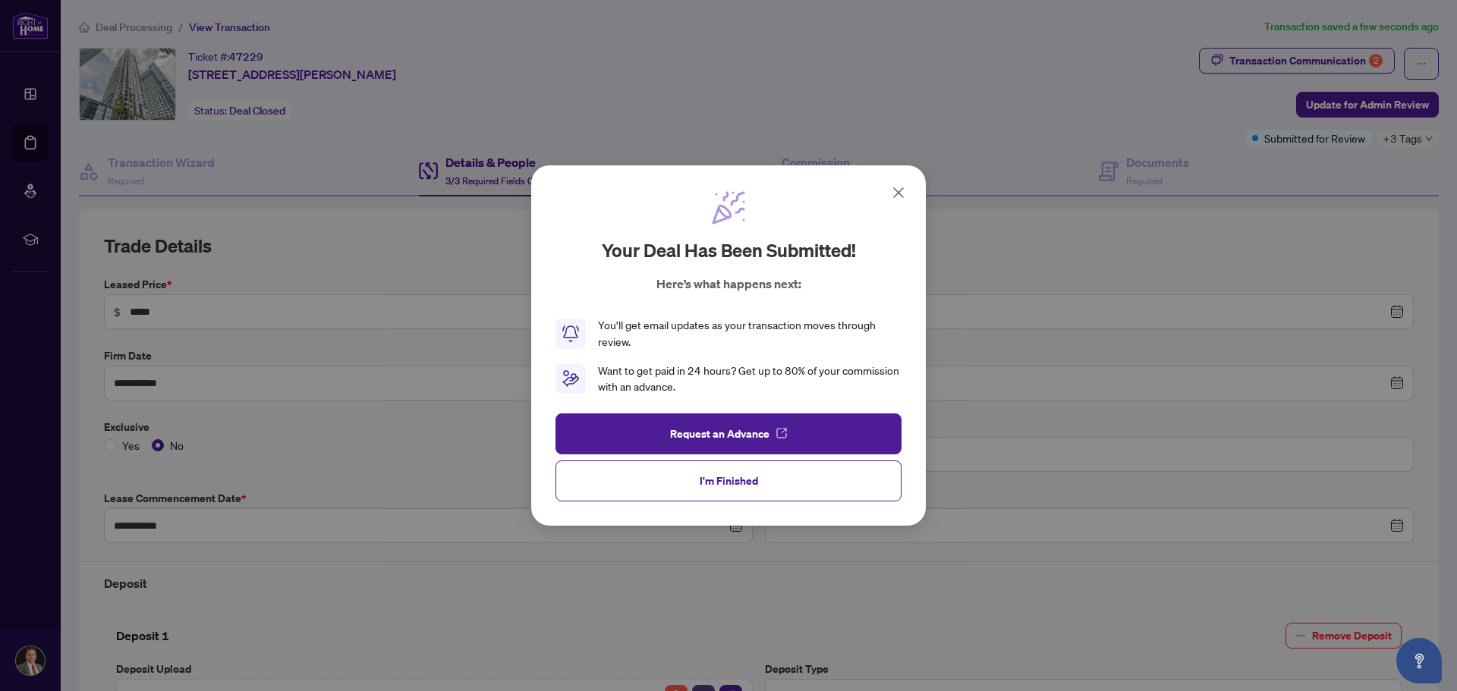
click at [895, 190] on icon at bounding box center [898, 193] width 18 height 18
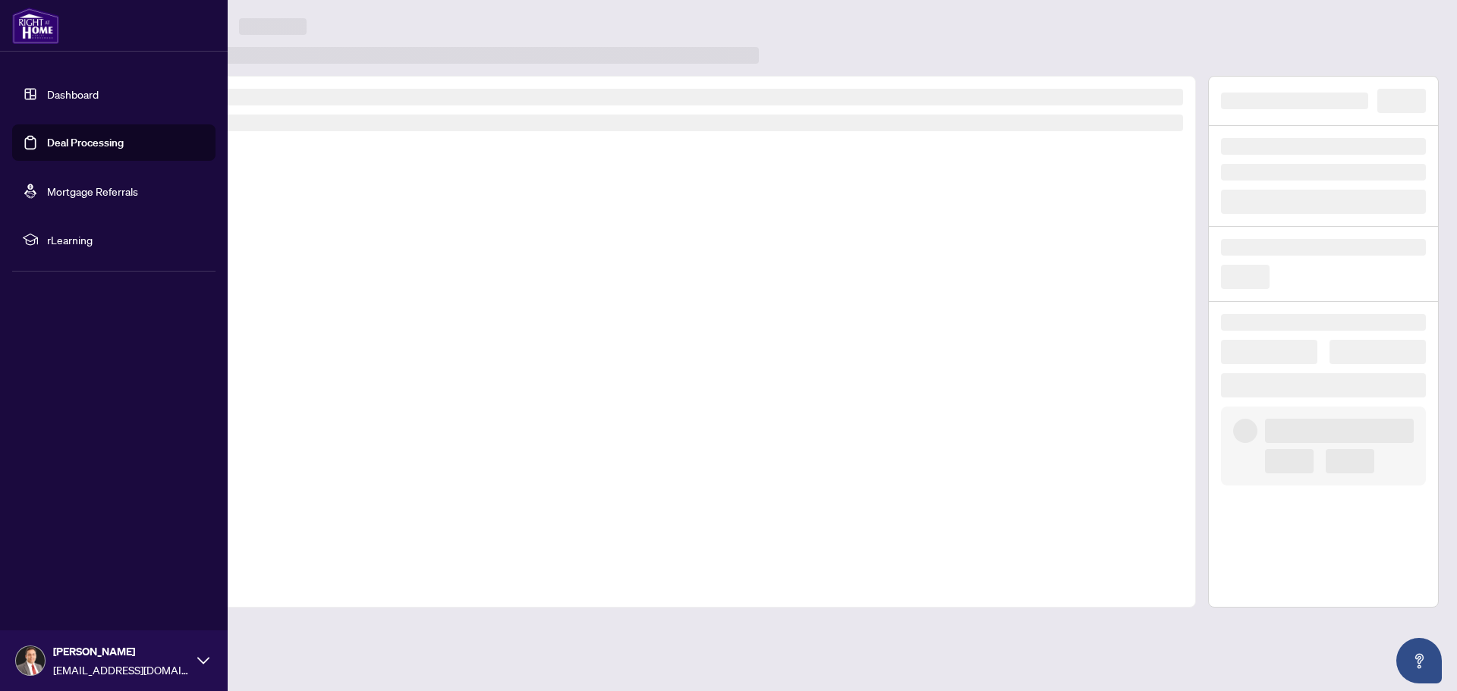
click at [62, 139] on link "Deal Processing" at bounding box center [85, 143] width 77 height 14
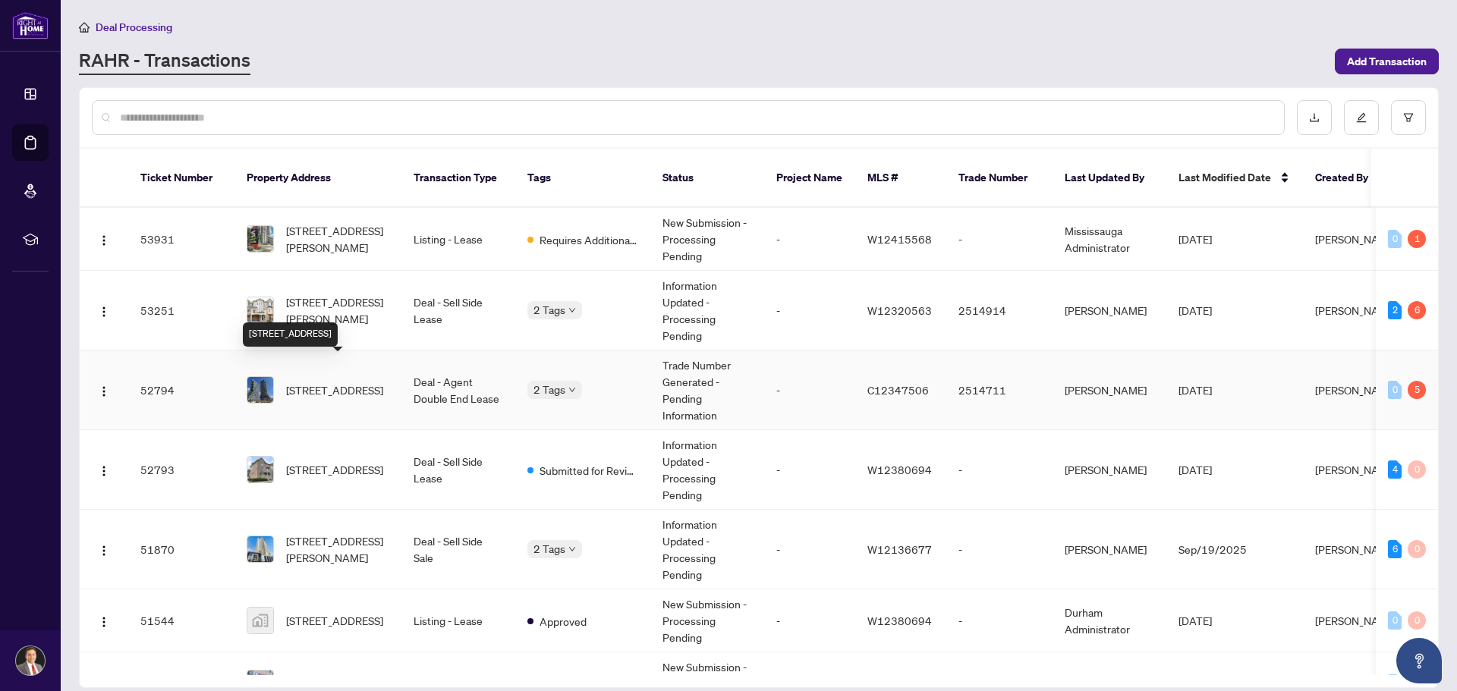
click at [334, 382] on span "[STREET_ADDRESS]" at bounding box center [334, 390] width 97 height 17
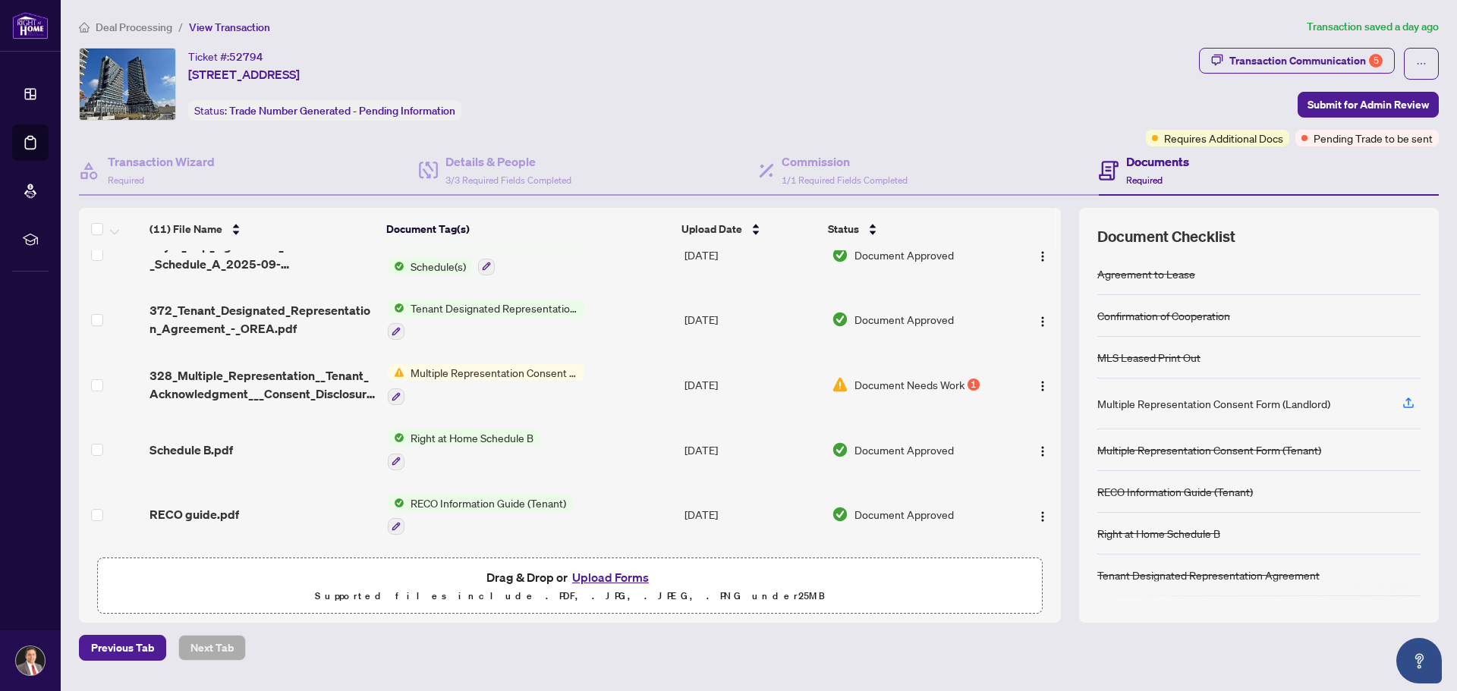
scroll to position [90, 0]
click at [442, 371] on span "Multiple Representation Consent Form (Tenant)" at bounding box center [494, 375] width 180 height 17
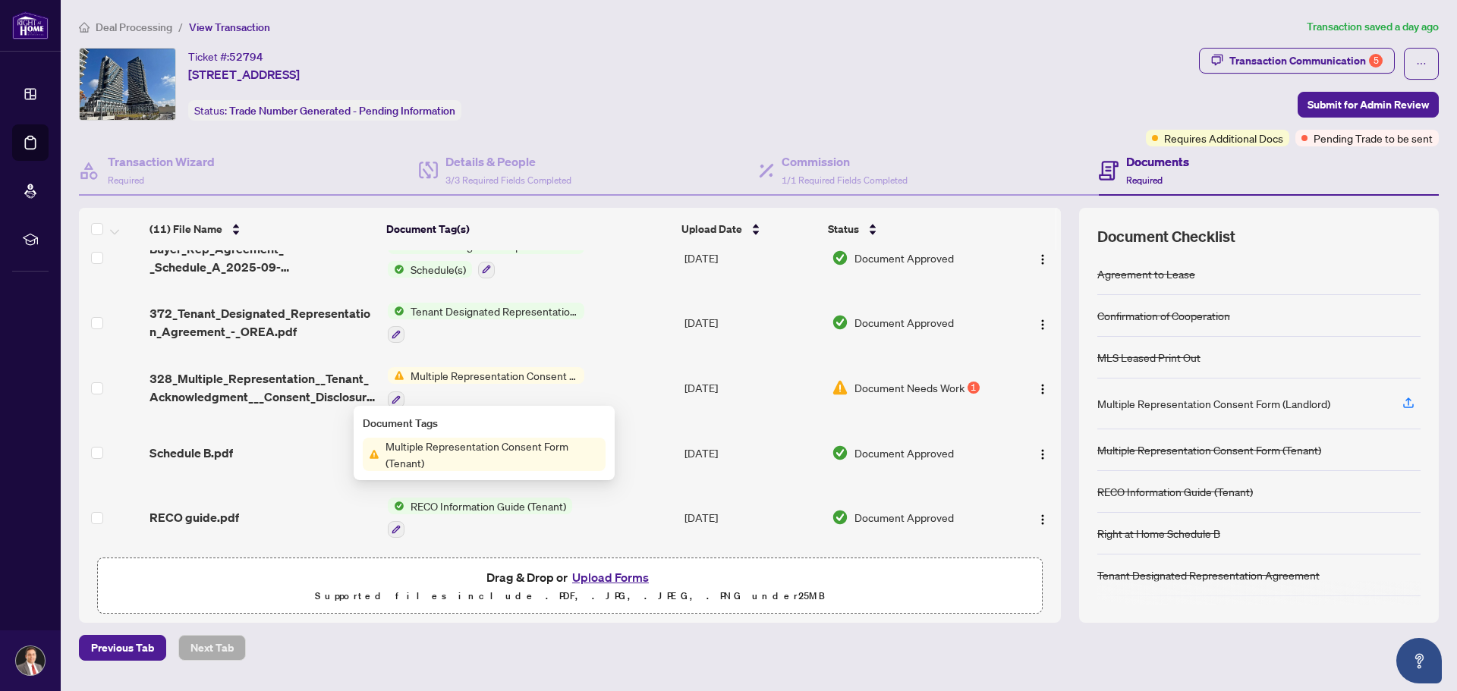
click at [430, 448] on span "Multiple Representation Consent Form (Tenant)" at bounding box center [492, 454] width 226 height 33
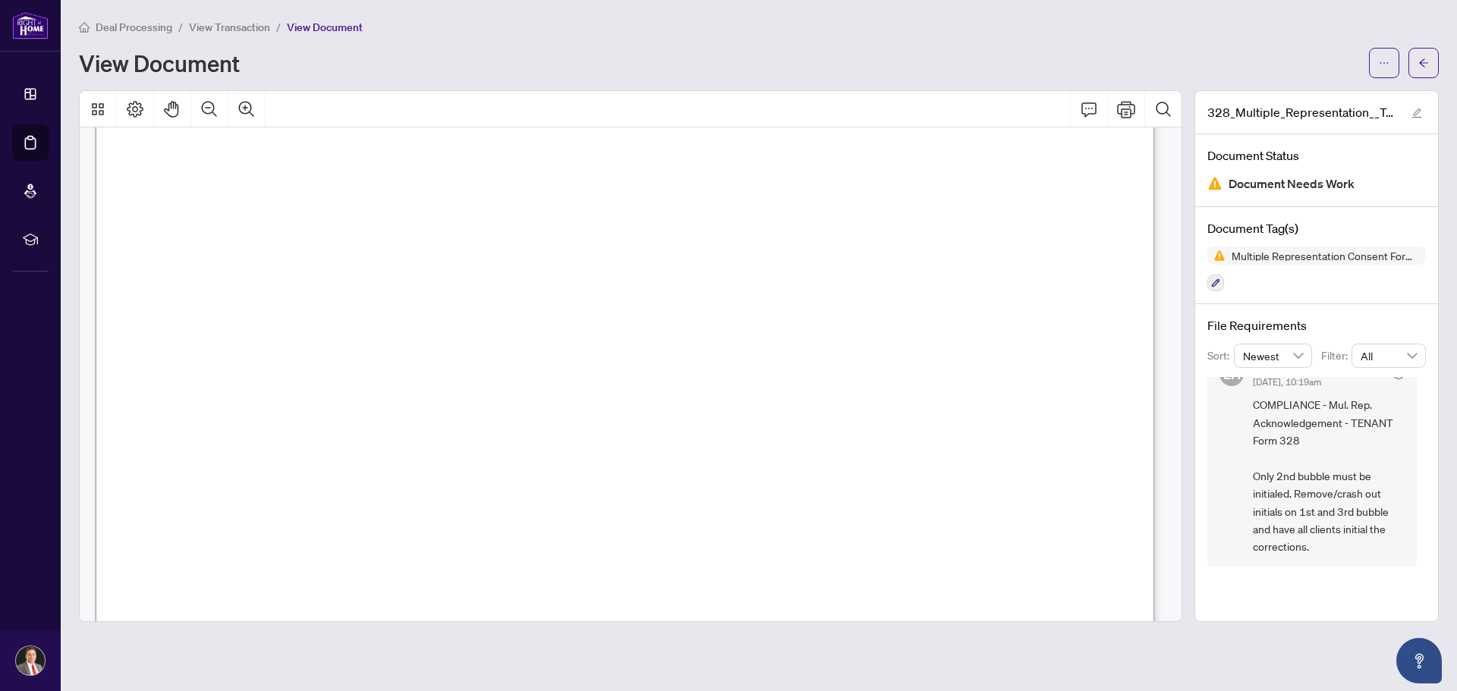
scroll to position [561, 0]
click at [1386, 60] on icon "ellipsis" at bounding box center [1384, 63] width 11 height 11
click at [1316, 93] on span "Download" at bounding box center [1329, 95] width 115 height 17
click at [1061, 41] on div "Deal Processing / View Transaction / View Document View Document" at bounding box center [759, 48] width 1360 height 60
click at [1426, 61] on icon "arrow-left" at bounding box center [1423, 62] width 9 height 8
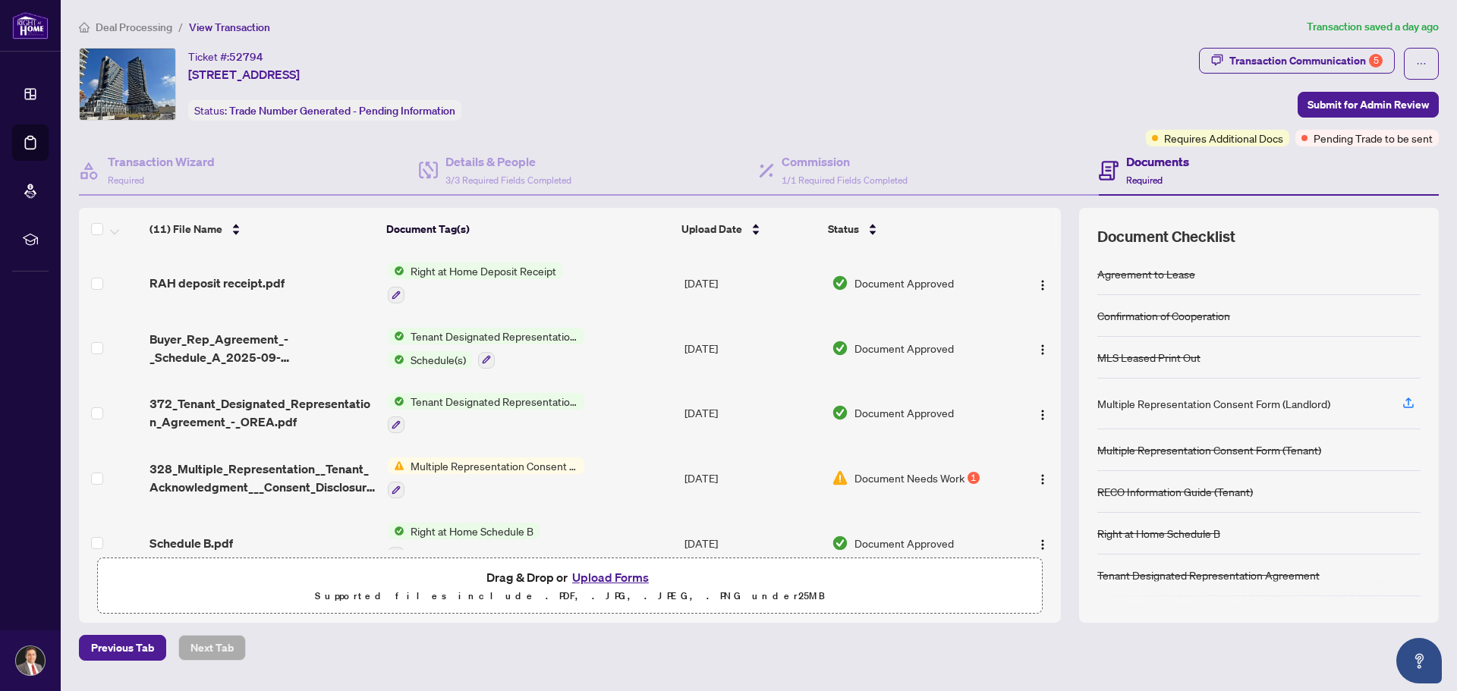
click at [613, 577] on button "Upload Forms" at bounding box center [610, 577] width 86 height 20
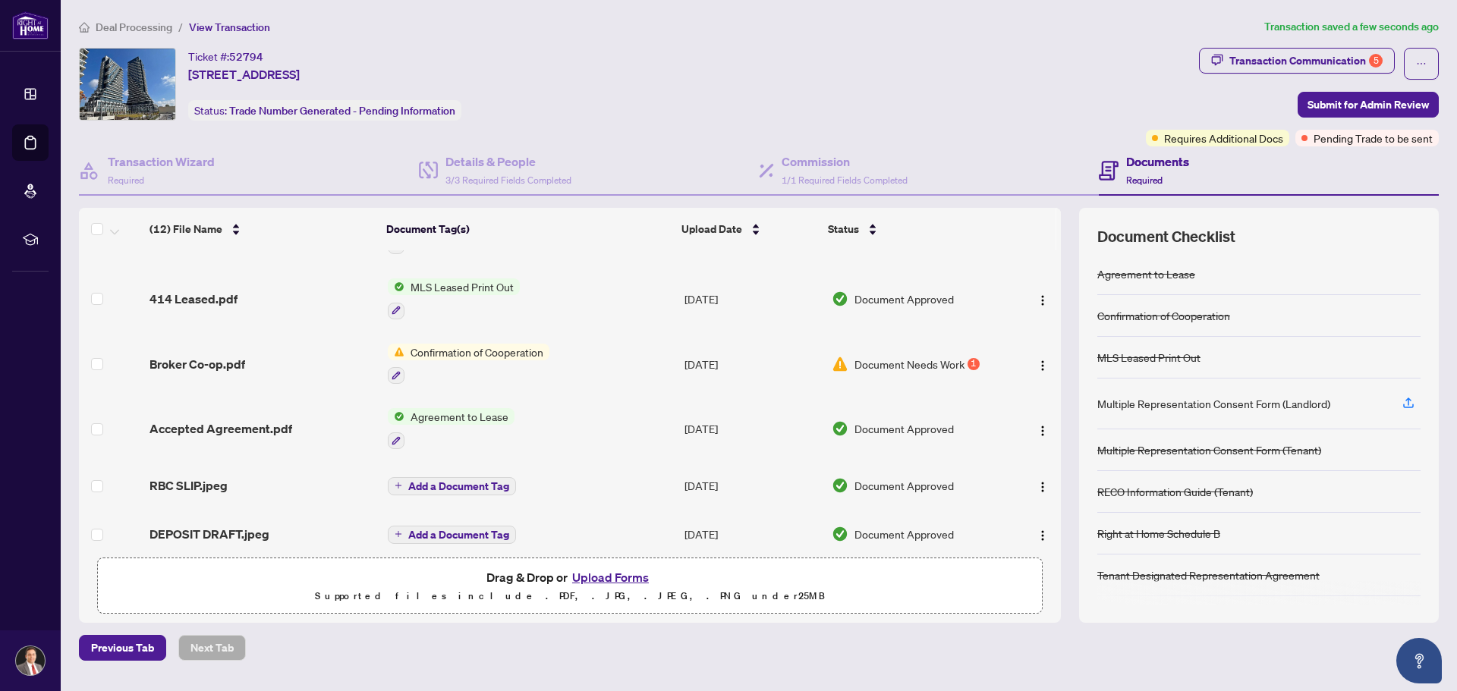
scroll to position [439, 0]
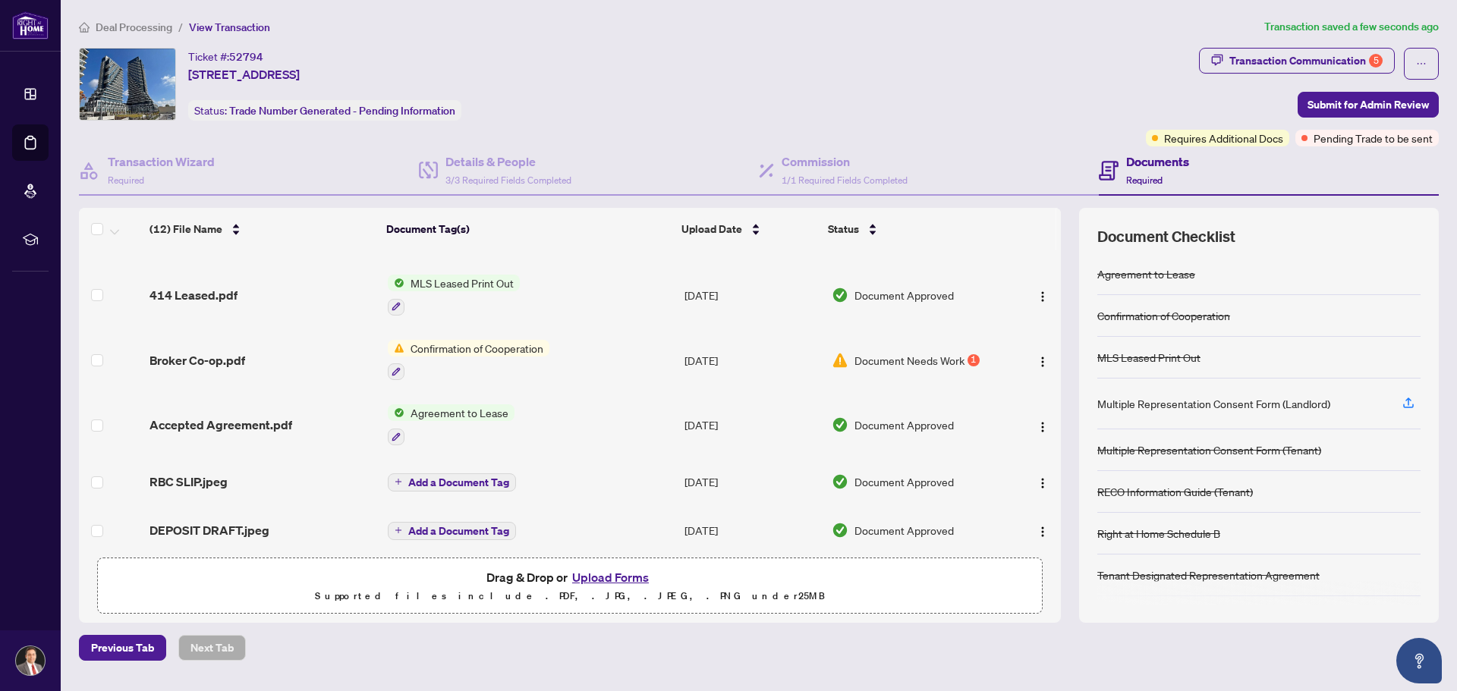
click at [457, 341] on span "Confirmation of Cooperation" at bounding box center [476, 348] width 145 height 17
click at [446, 417] on span "Confirmation of Cooperation" at bounding box center [473, 414] width 145 height 17
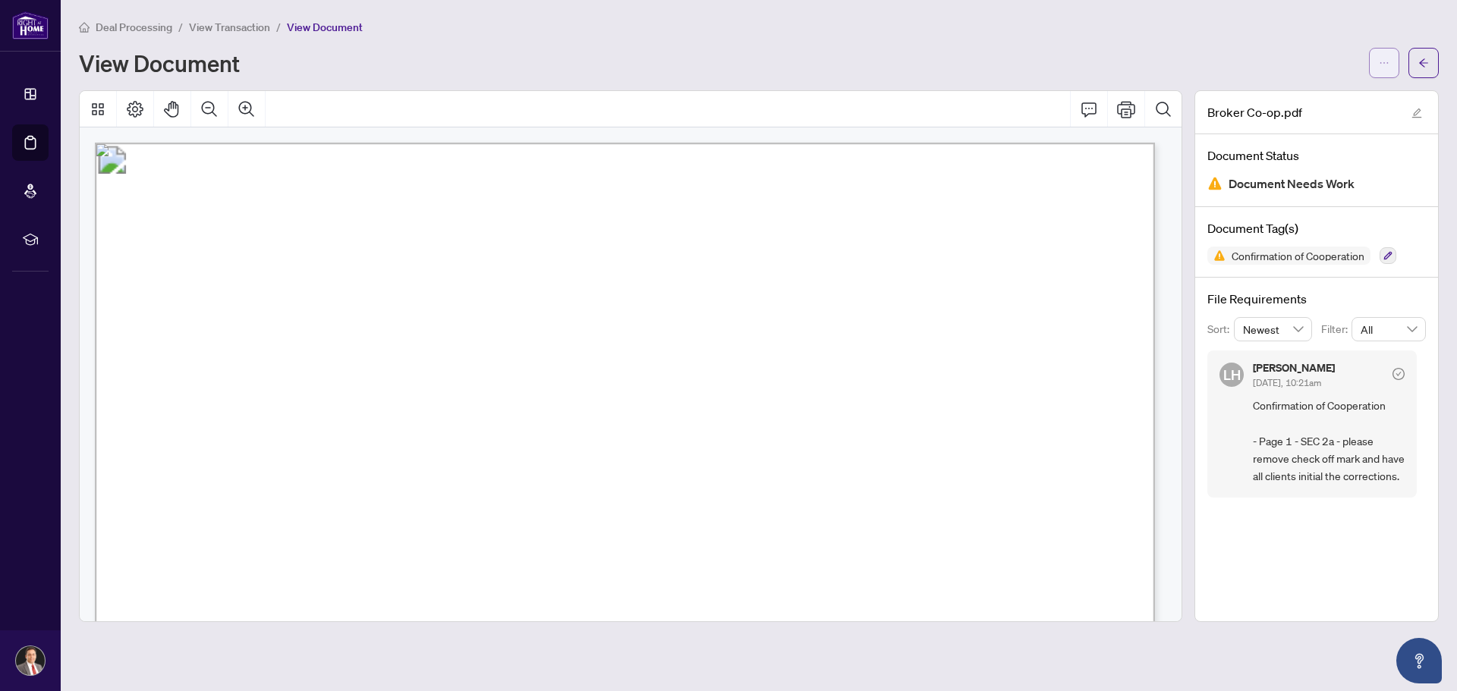
click at [1382, 62] on icon "ellipsis" at bounding box center [1384, 63] width 11 height 11
click at [1290, 93] on span "Download" at bounding box center [1329, 95] width 115 height 17
click at [1426, 63] on icon "arrow-left" at bounding box center [1423, 63] width 11 height 11
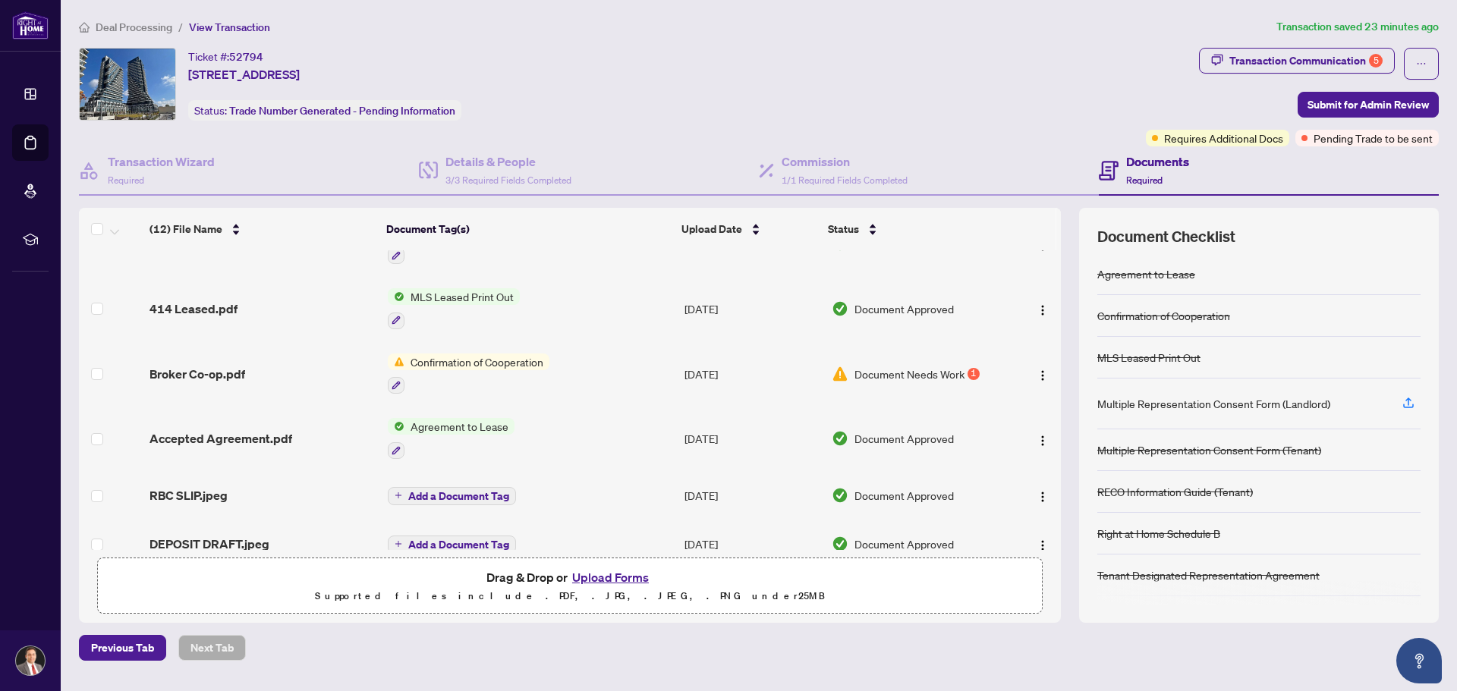
scroll to position [439, 0]
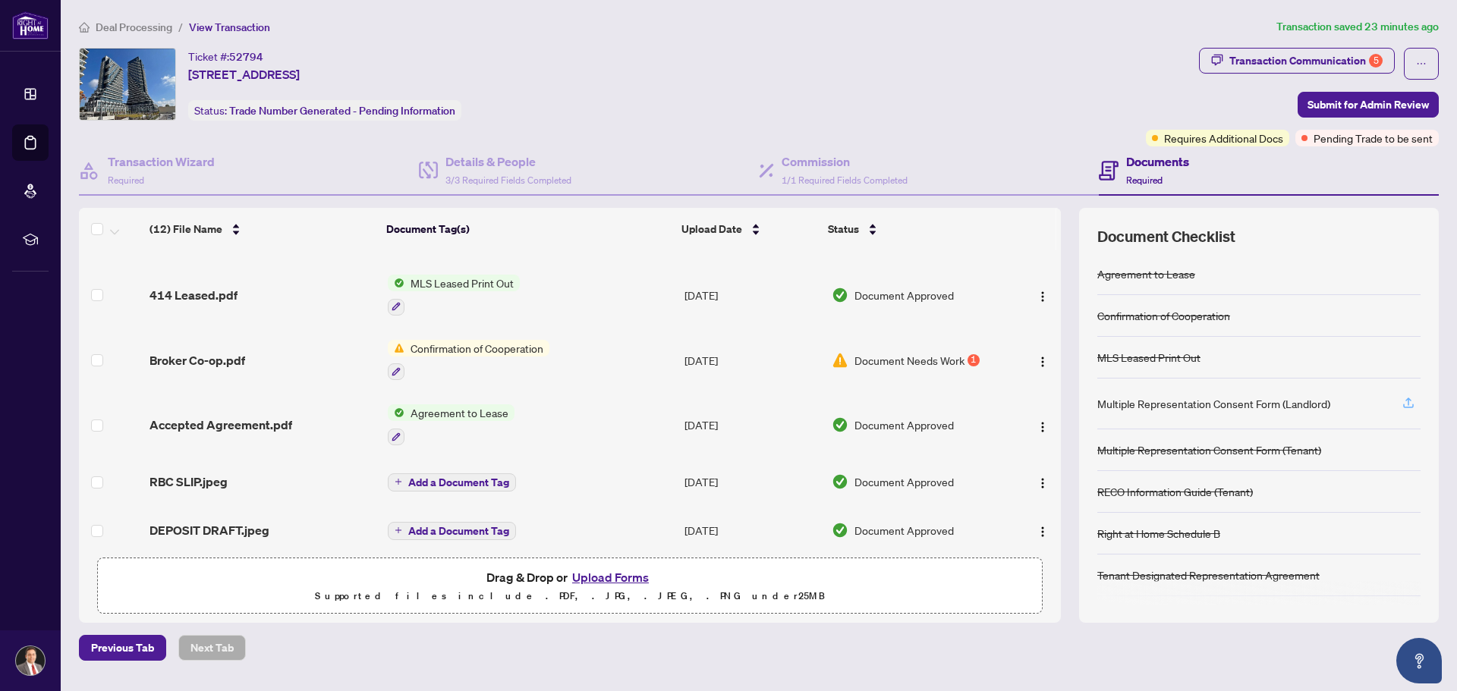
click at [1407, 398] on icon "button" at bounding box center [1408, 403] width 14 height 14
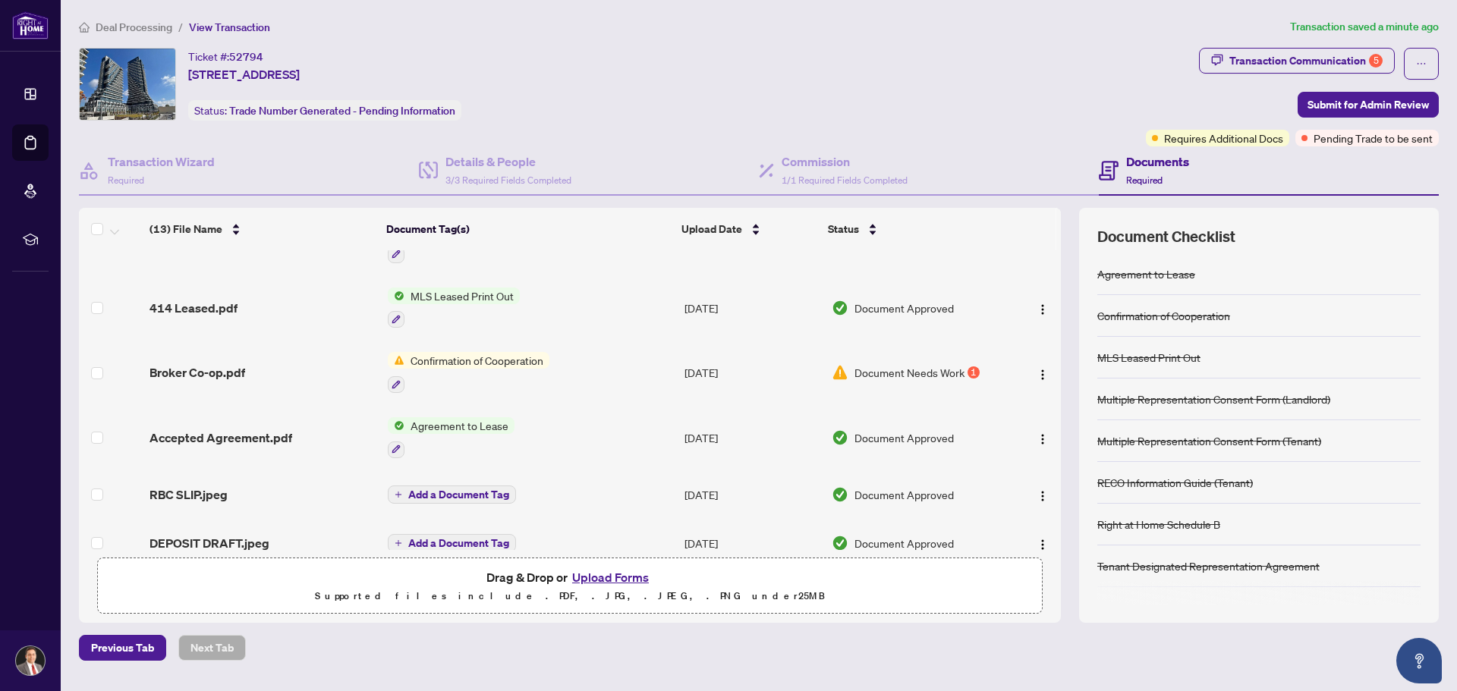
scroll to position [503, 0]
